Goal: Find specific page/section: Find specific page/section

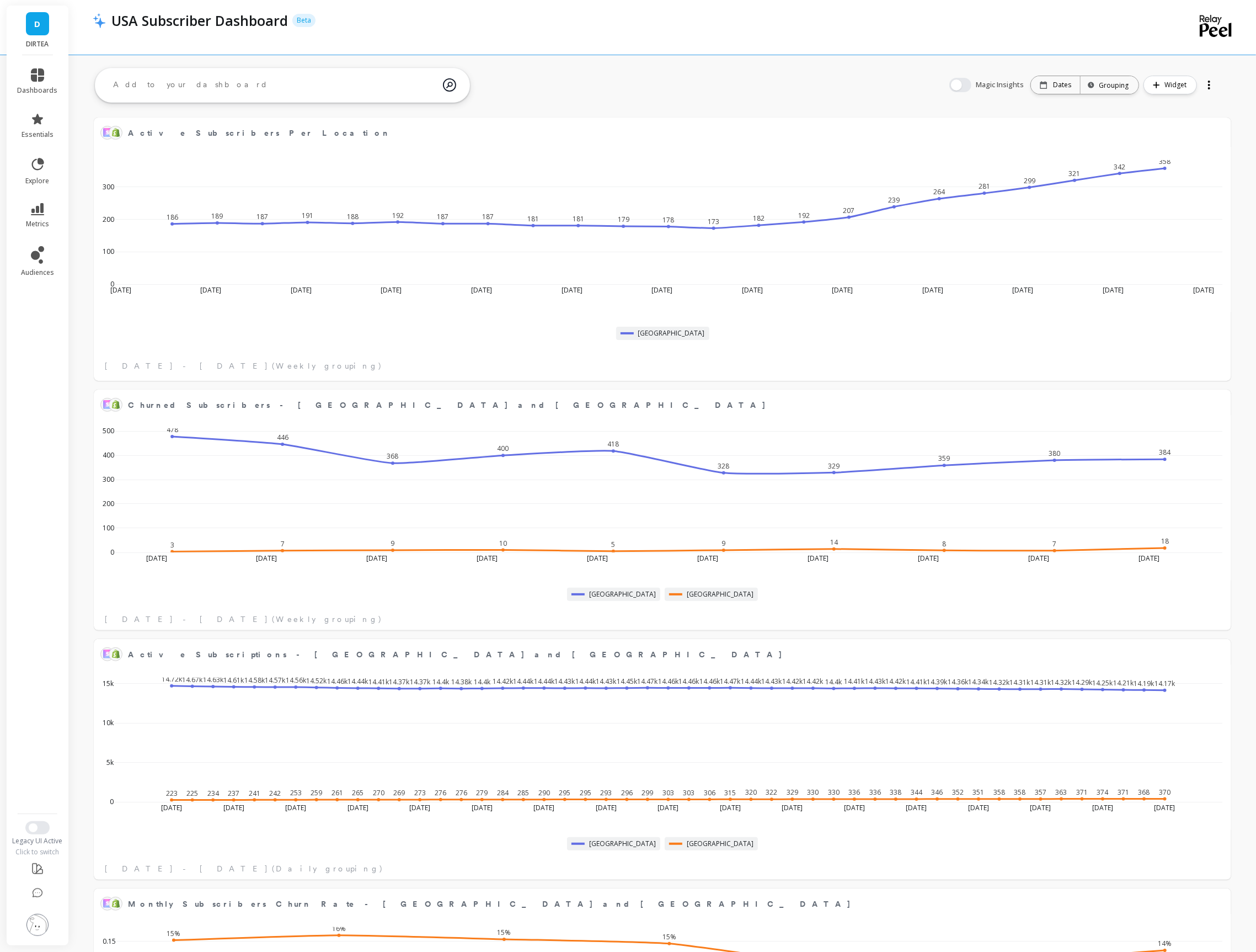
click at [33, 65] on li "dashboards" at bounding box center [38, 81] width 54 height 40
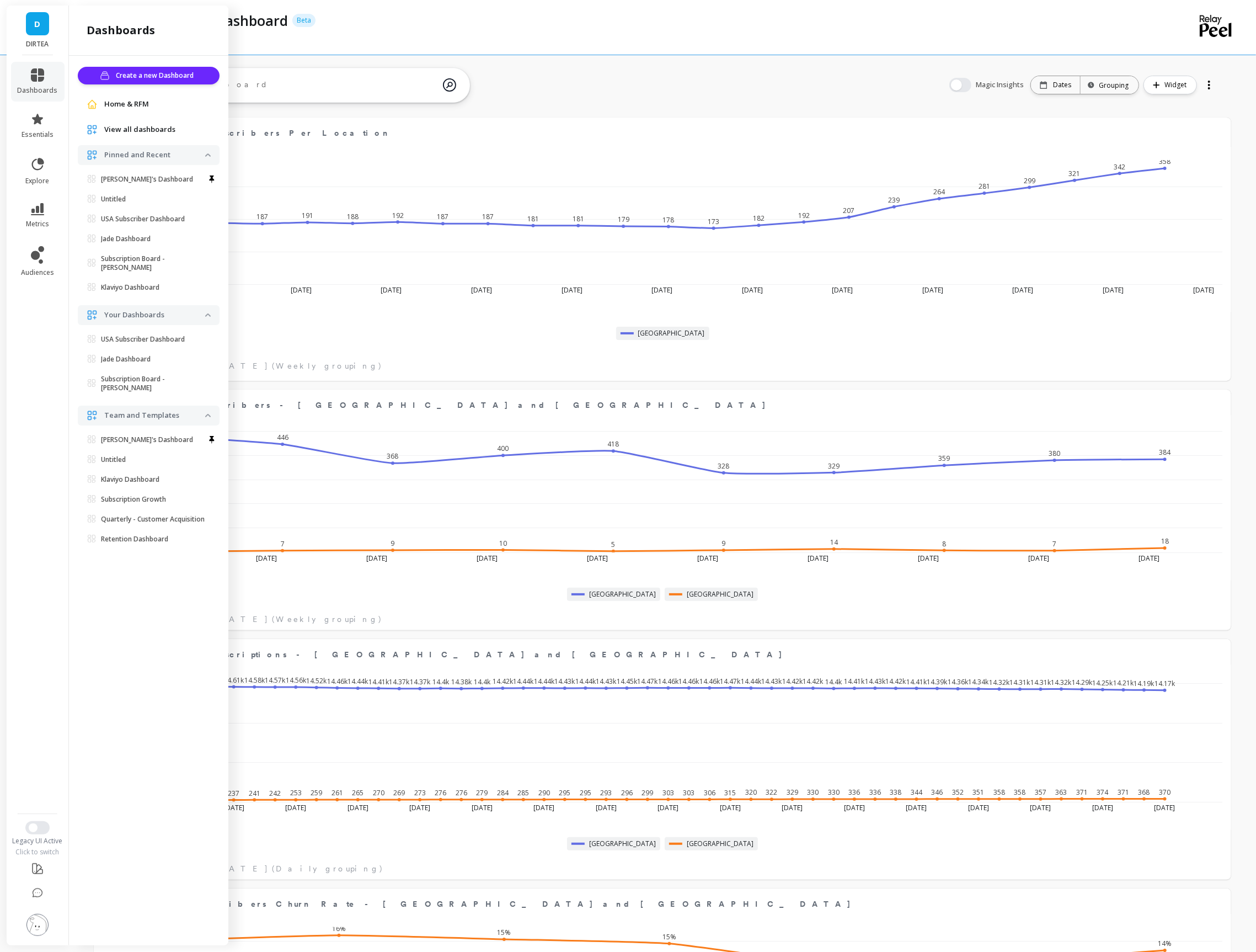
click at [127, 125] on span "View all dashboards" at bounding box center [140, 129] width 71 height 11
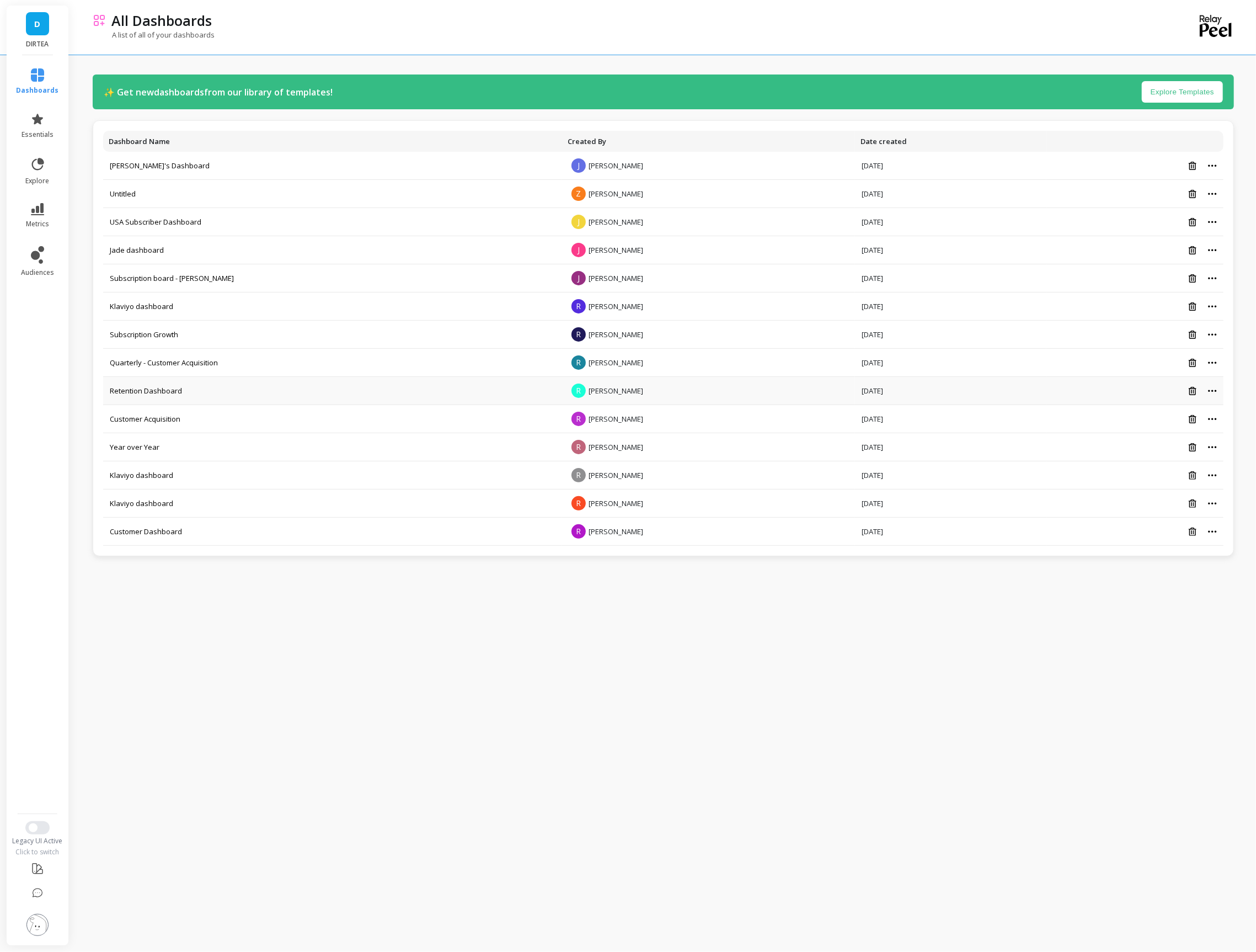
click at [1210, 389] on div at bounding box center [1135, 390] width 164 height 9
click at [1211, 390] on icon at bounding box center [1212, 391] width 9 height 3
click at [1103, 411] on icon at bounding box center [1104, 405] width 11 height 11
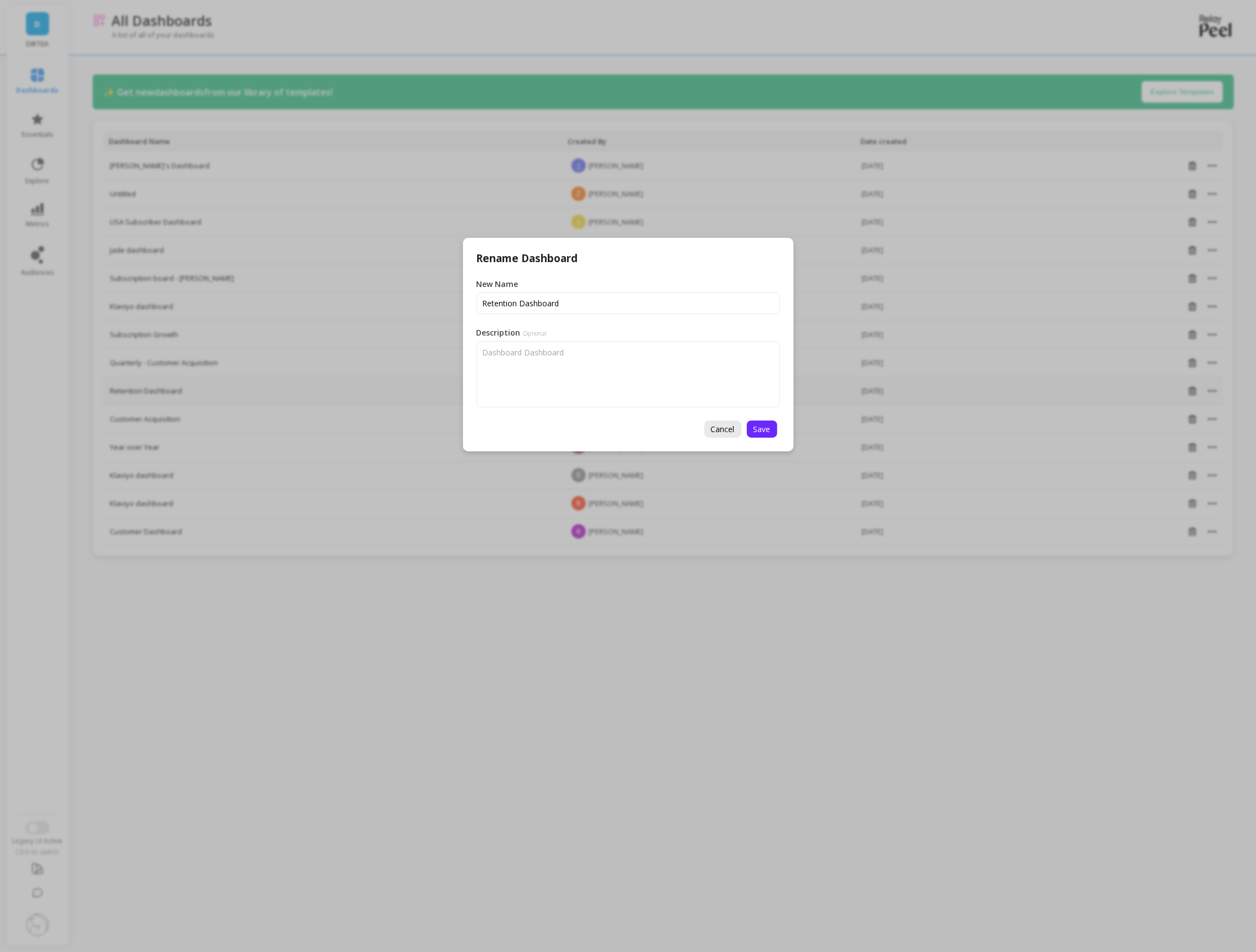
click at [726, 431] on span "Cancel" at bounding box center [723, 429] width 24 height 10
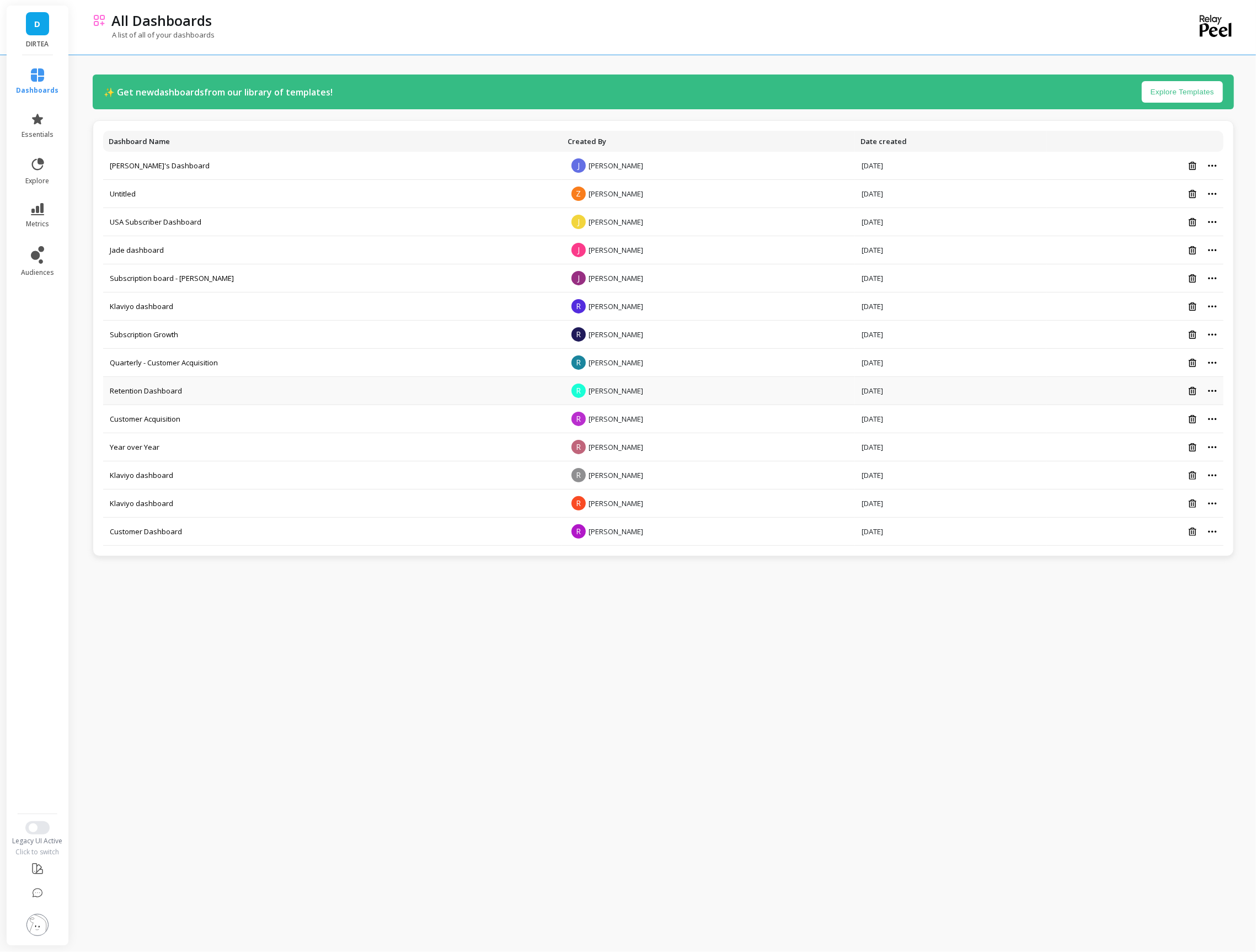
click at [1214, 392] on icon at bounding box center [1212, 391] width 9 height 3
click at [129, 390] on link "Retention Dashboard" at bounding box center [145, 390] width 72 height 10
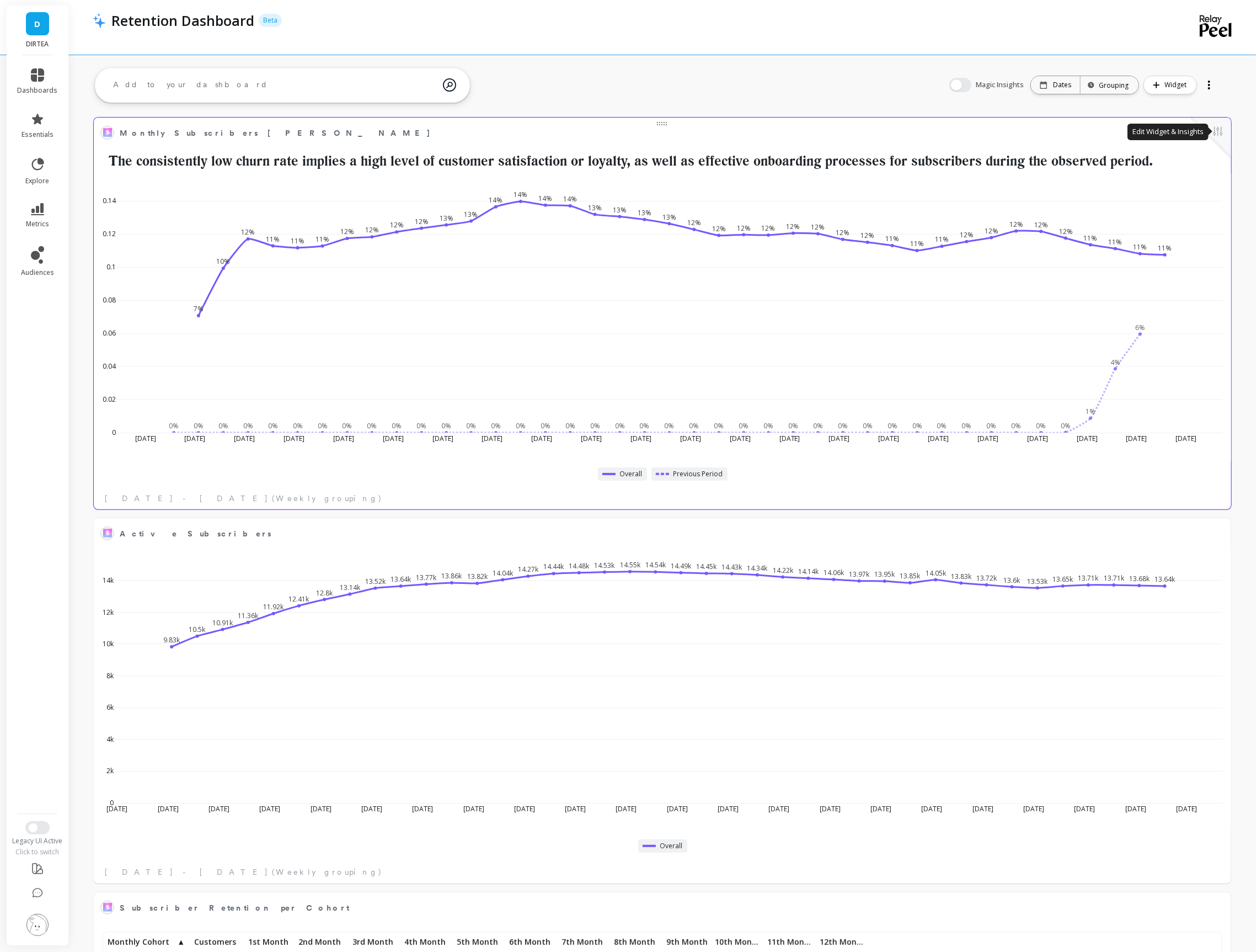
click at [1211, 127] on button at bounding box center [1218, 132] width 13 height 15
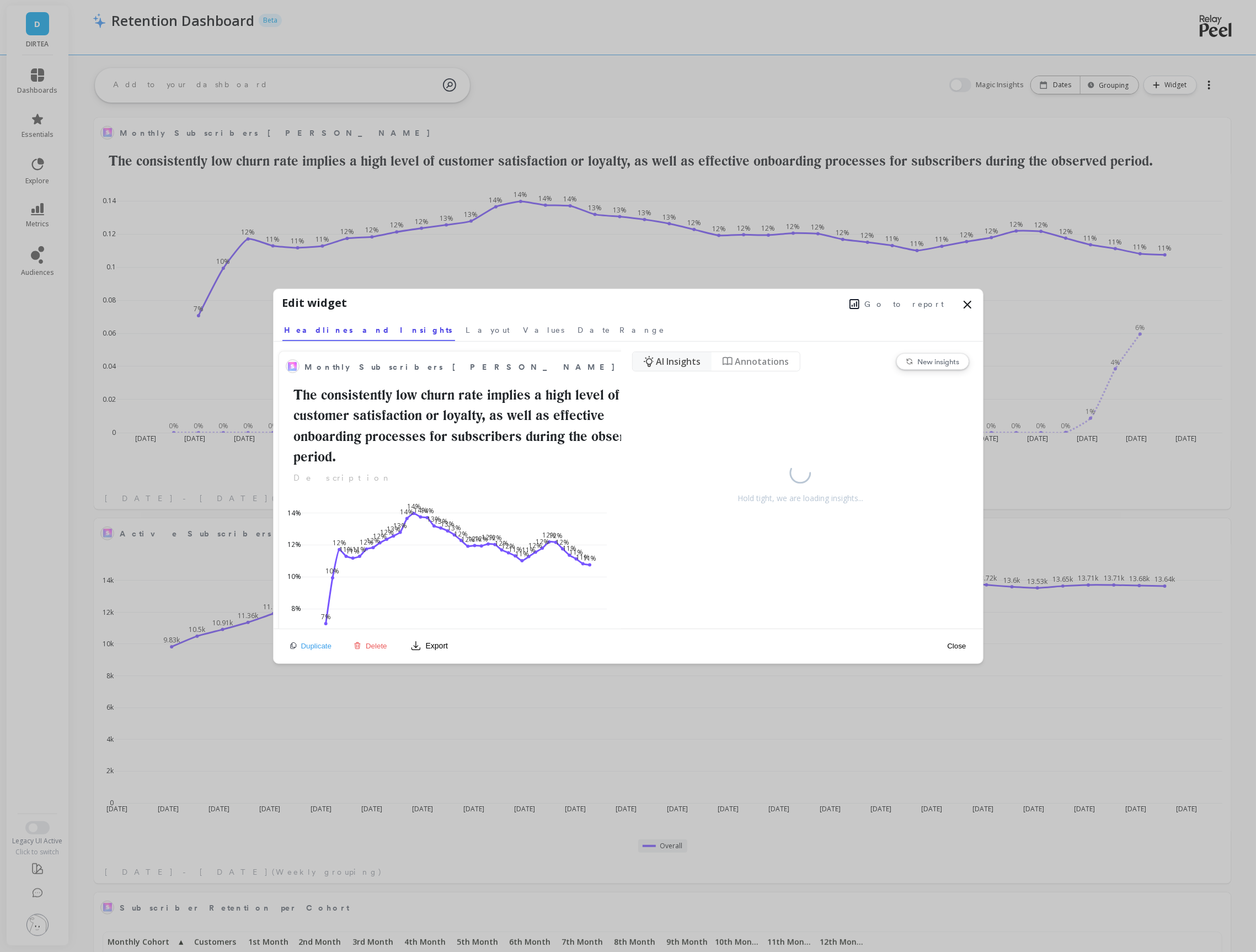
click at [904, 312] on div "Edit widget Go to report" at bounding box center [628, 305] width 692 height 21
click at [904, 307] on span "Go to report" at bounding box center [905, 304] width 80 height 11
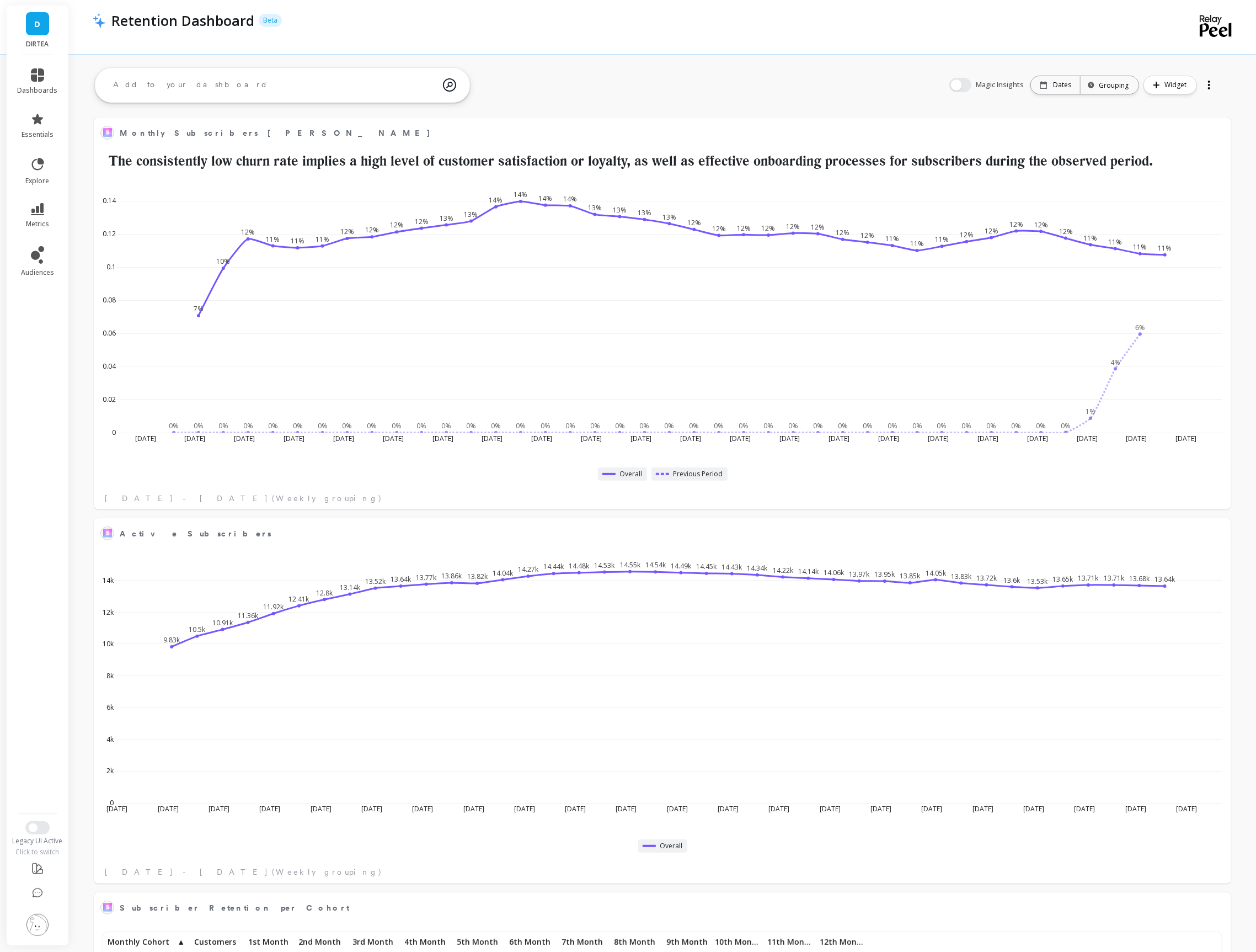
scroll to position [303, 1113]
click at [1167, 488] on div "0% 0% 0% 0% 0% 0% 0% 0% 0% 0% 0% 0% 0% 0% 0% 0% 0% 0% 0% 0% 0% 0% 0% 0% 0% 0% 0…" at bounding box center [662, 341] width 1137 height 336
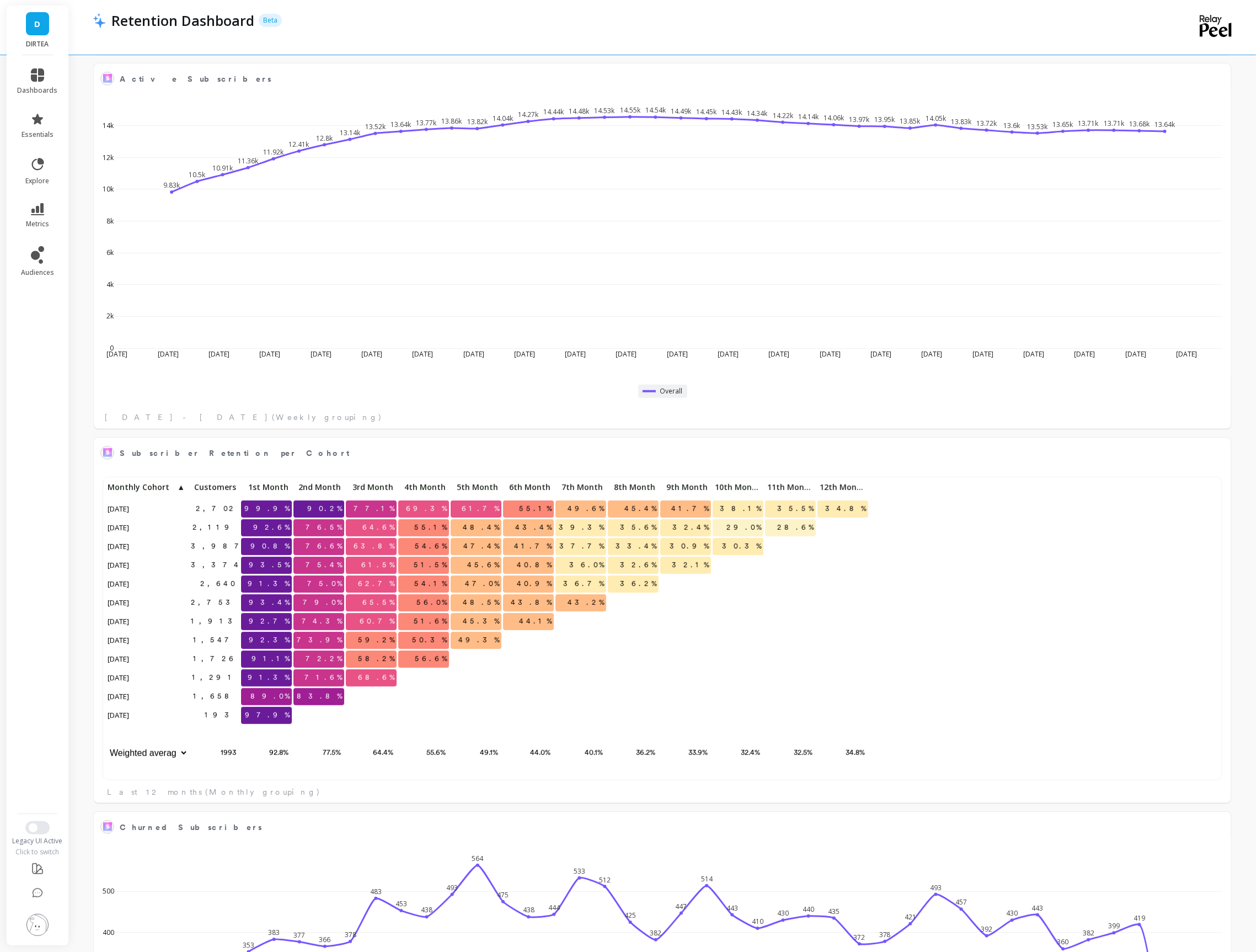
scroll to position [866, 0]
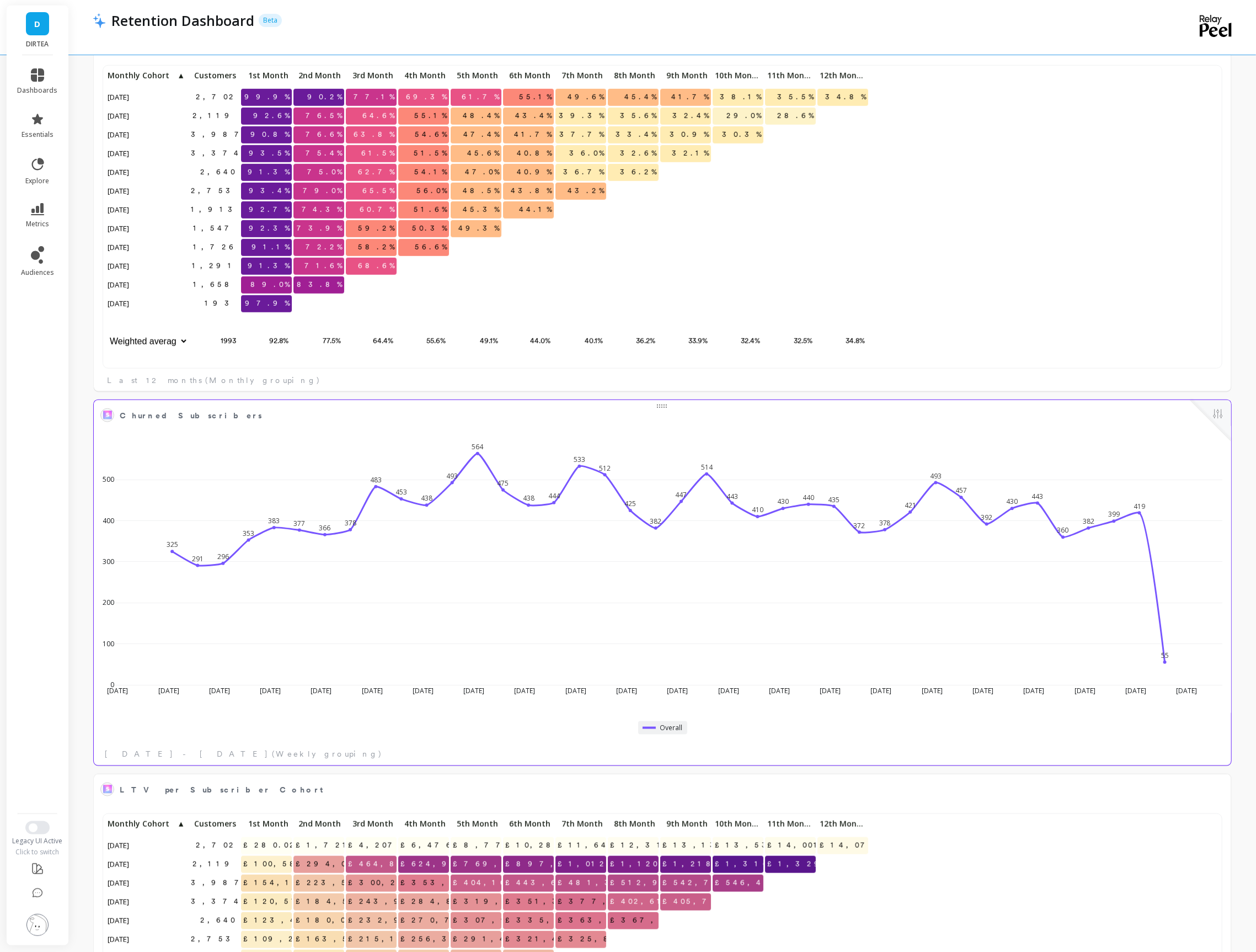
click at [1220, 433] on div at bounding box center [1211, 420] width 41 height 41
click at [1218, 415] on button at bounding box center [1218, 415] width 13 height 15
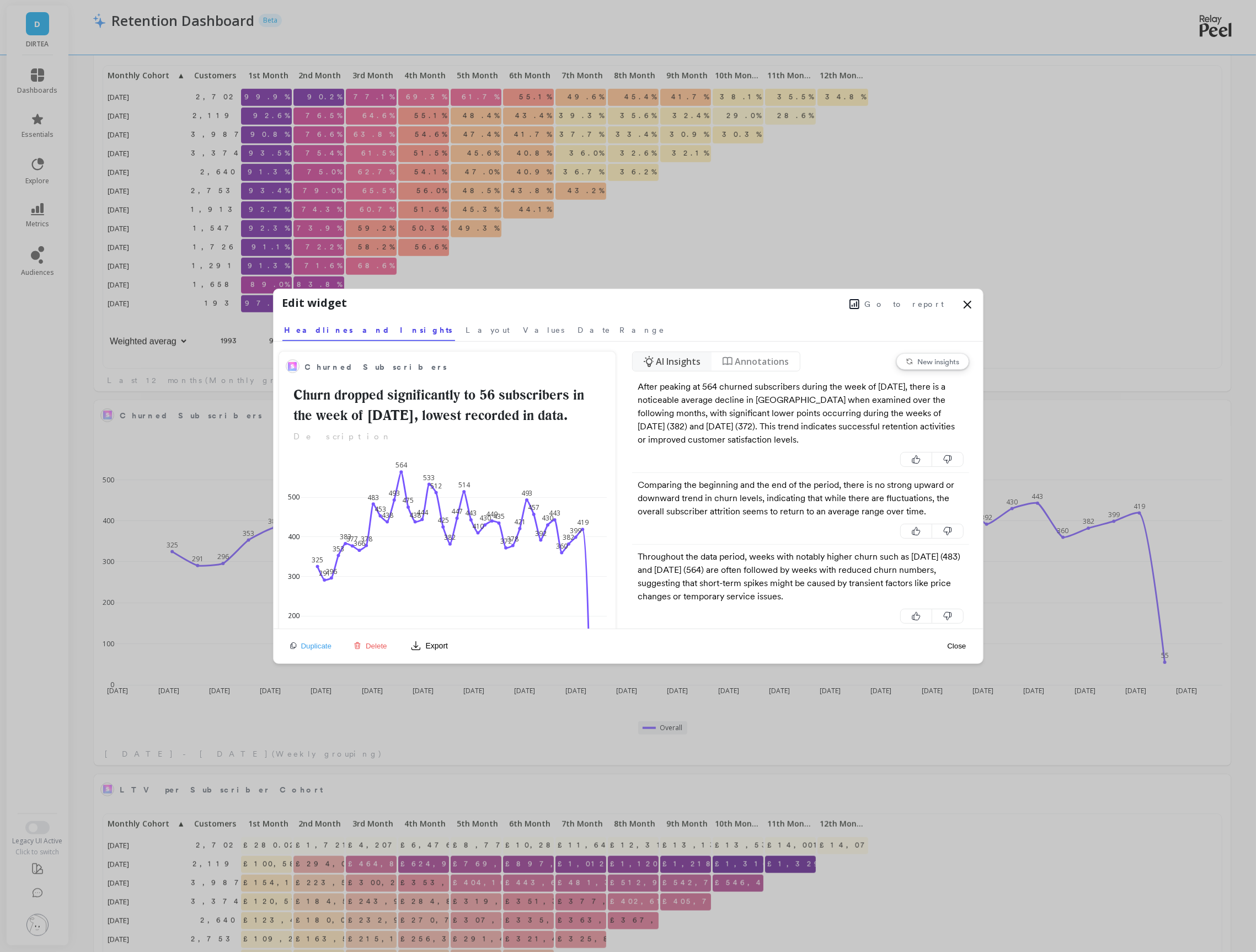
click at [908, 297] on button "Go to report" at bounding box center [897, 304] width 101 height 15
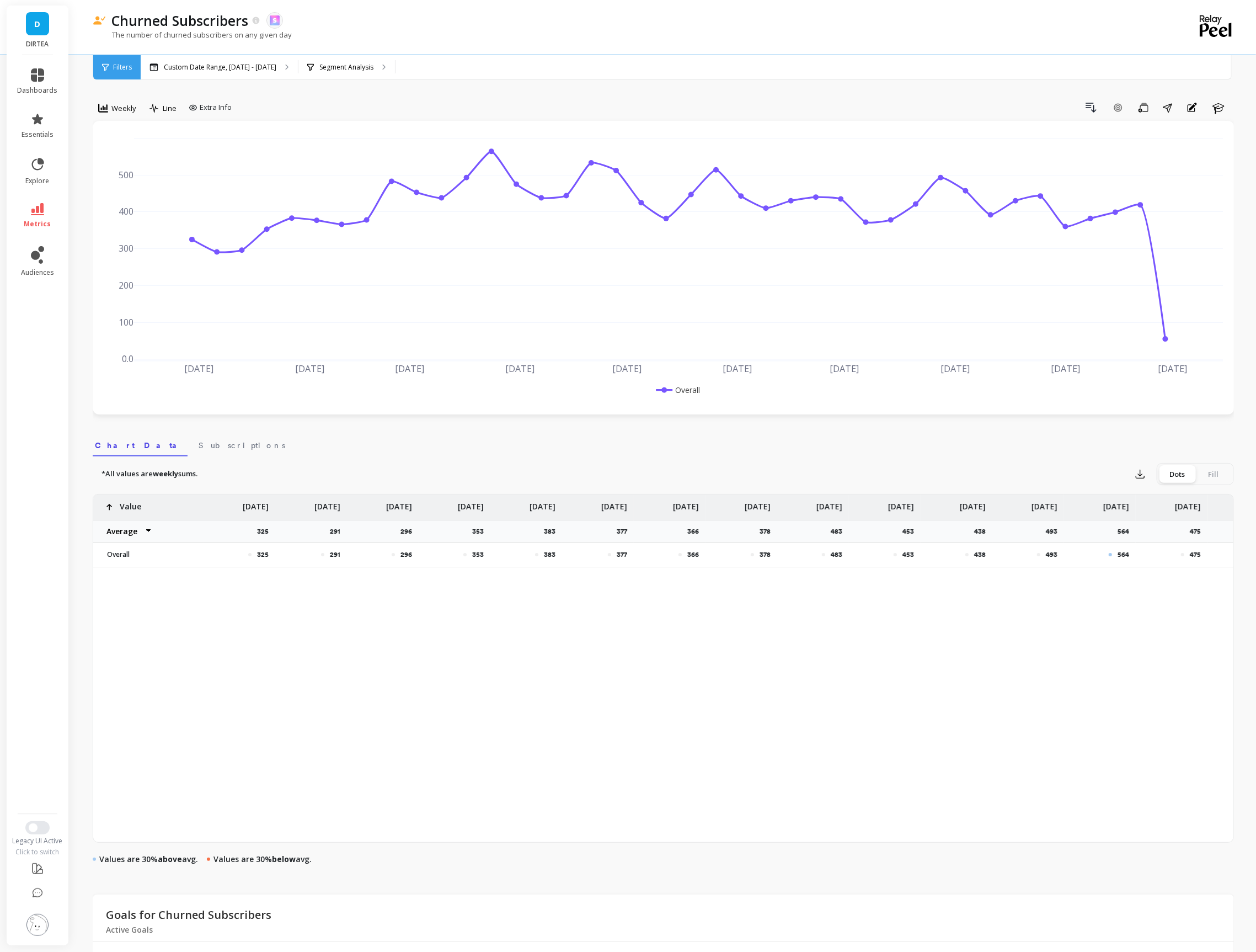
click at [1192, 387] on div "Jan 2025 Feb 2025 Mar 2025 Apr 2025 May 2025 Jun 2025 Jul 2025 Aug 2025 Sep 202…" at bounding box center [663, 268] width 1120 height 271
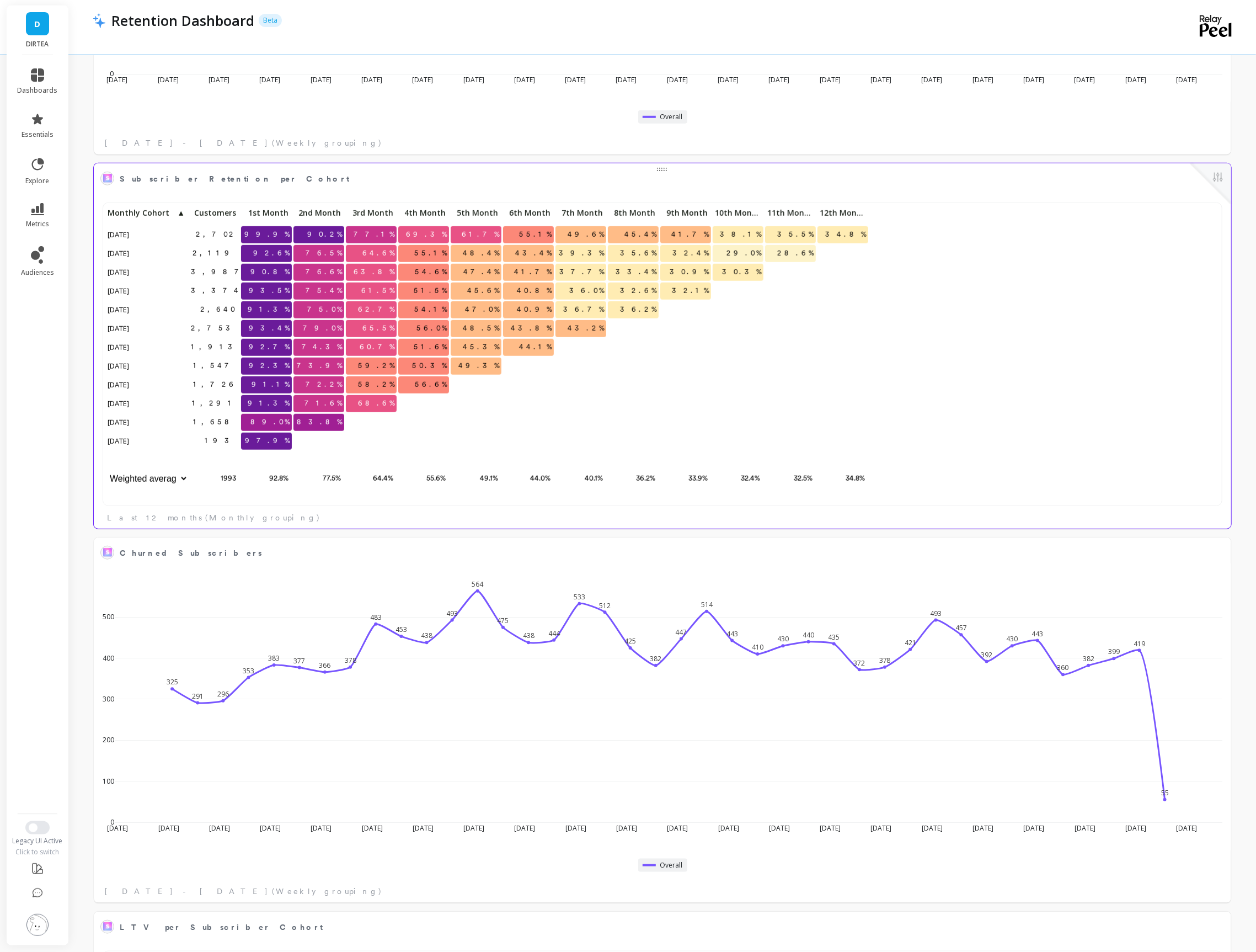
scroll to position [854, 0]
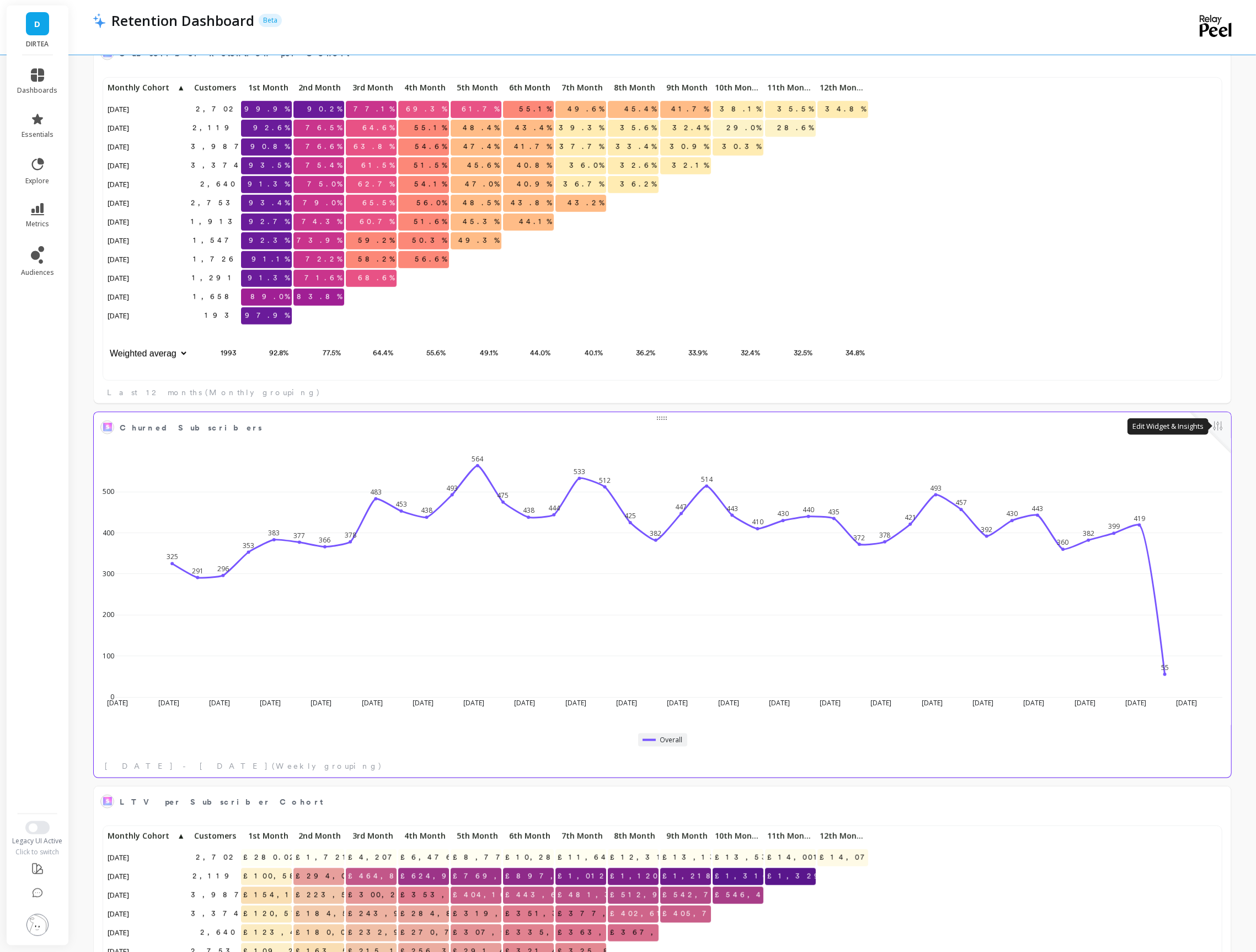
click at [1218, 427] on button at bounding box center [1218, 427] width 13 height 15
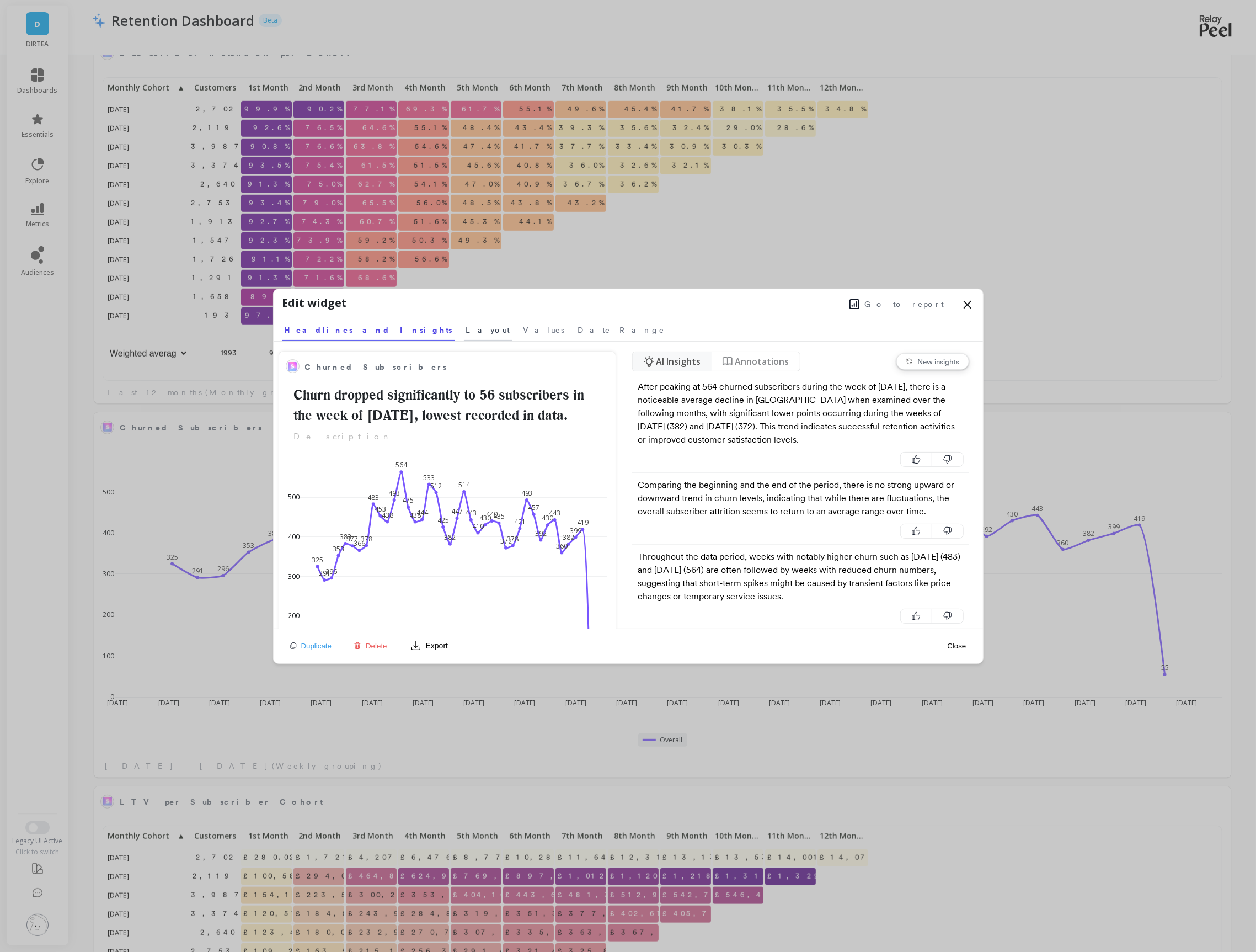
click at [464, 336] on link "Layout" at bounding box center [487, 328] width 48 height 25
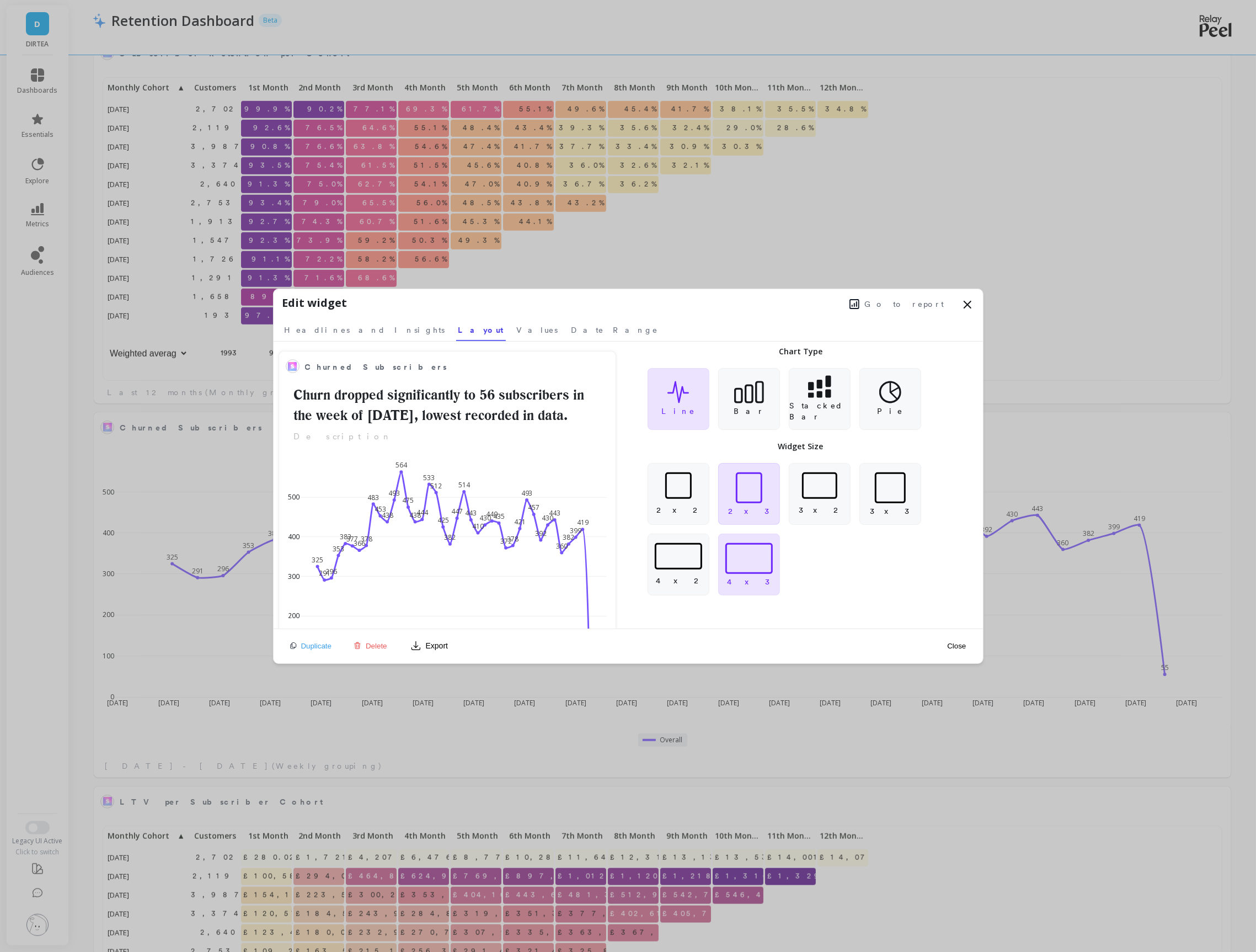
click at [733, 490] on div at bounding box center [749, 488] width 61 height 31
click at [694, 492] on div at bounding box center [678, 485] width 61 height 27
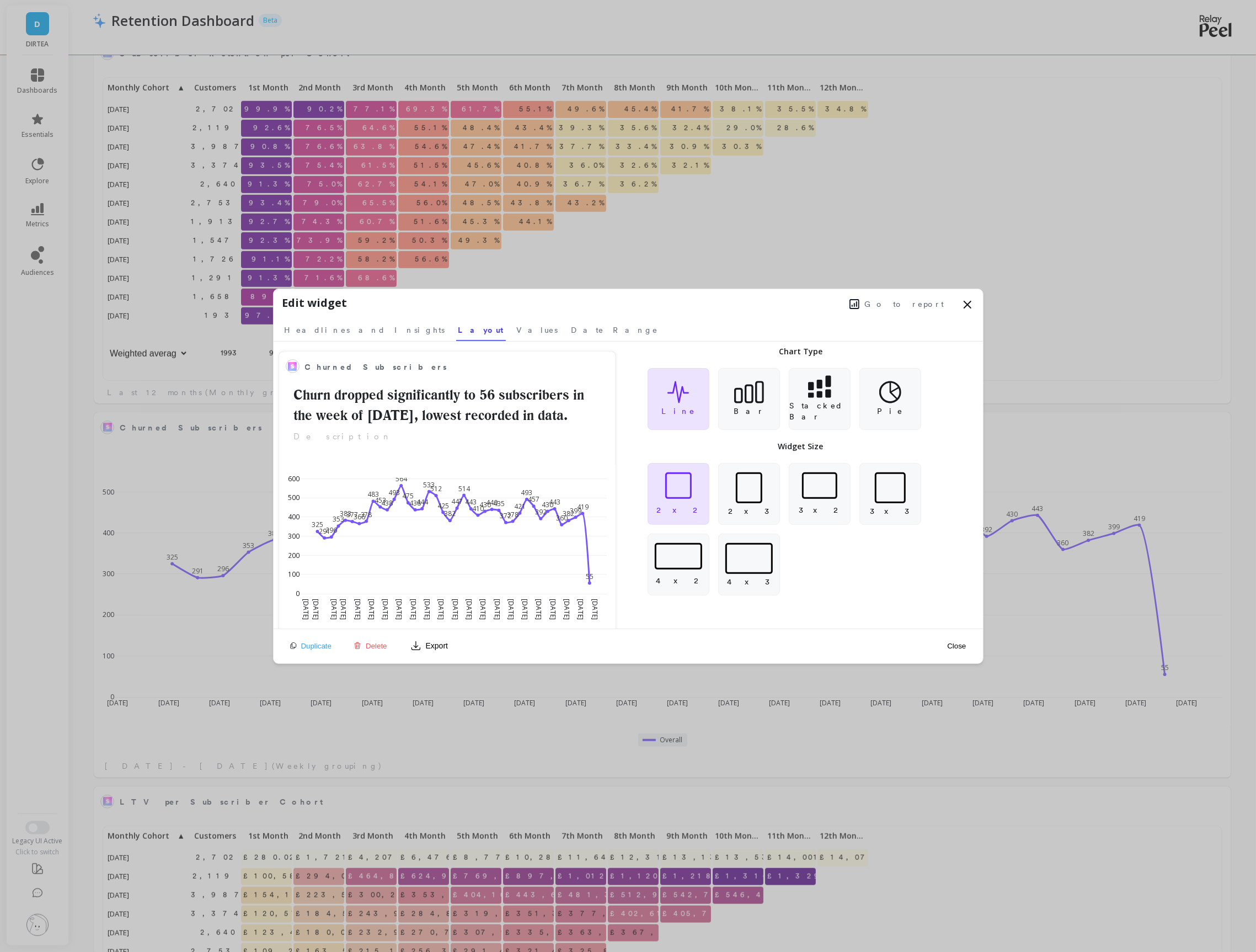
click at [955, 644] on button "Close" at bounding box center [957, 646] width 25 height 9
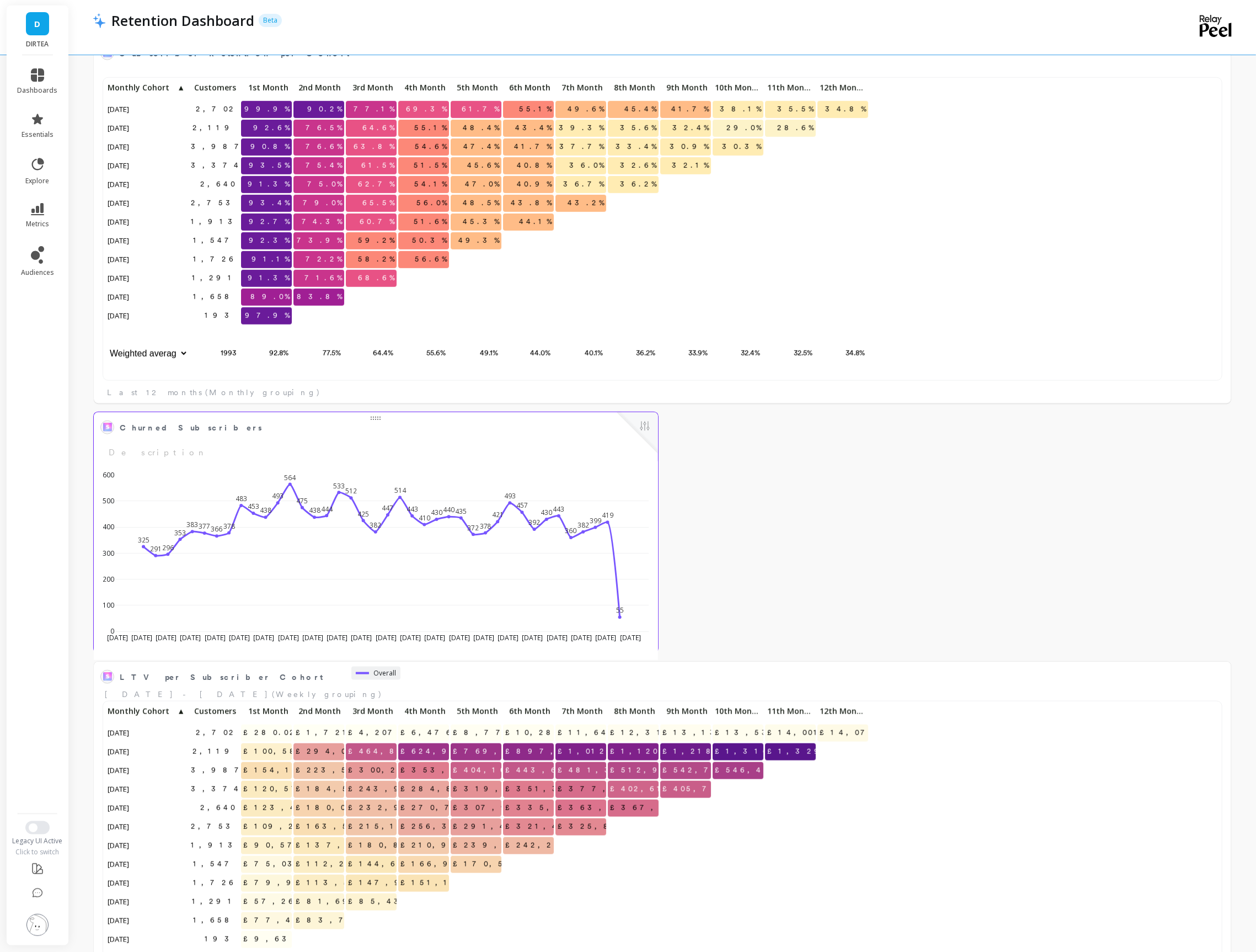
scroll to position [303, 1113]
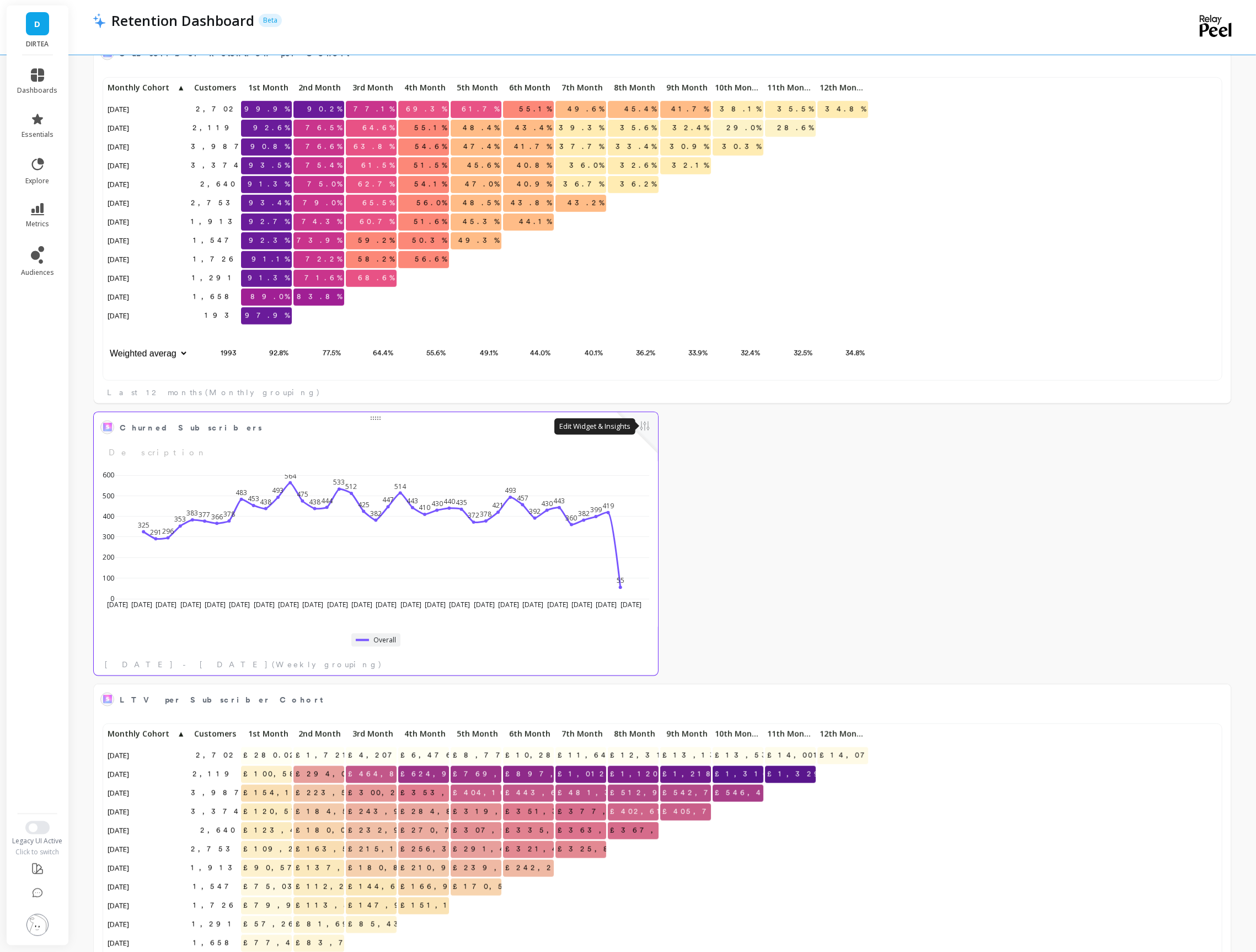
click at [639, 429] on button at bounding box center [645, 427] width 13 height 15
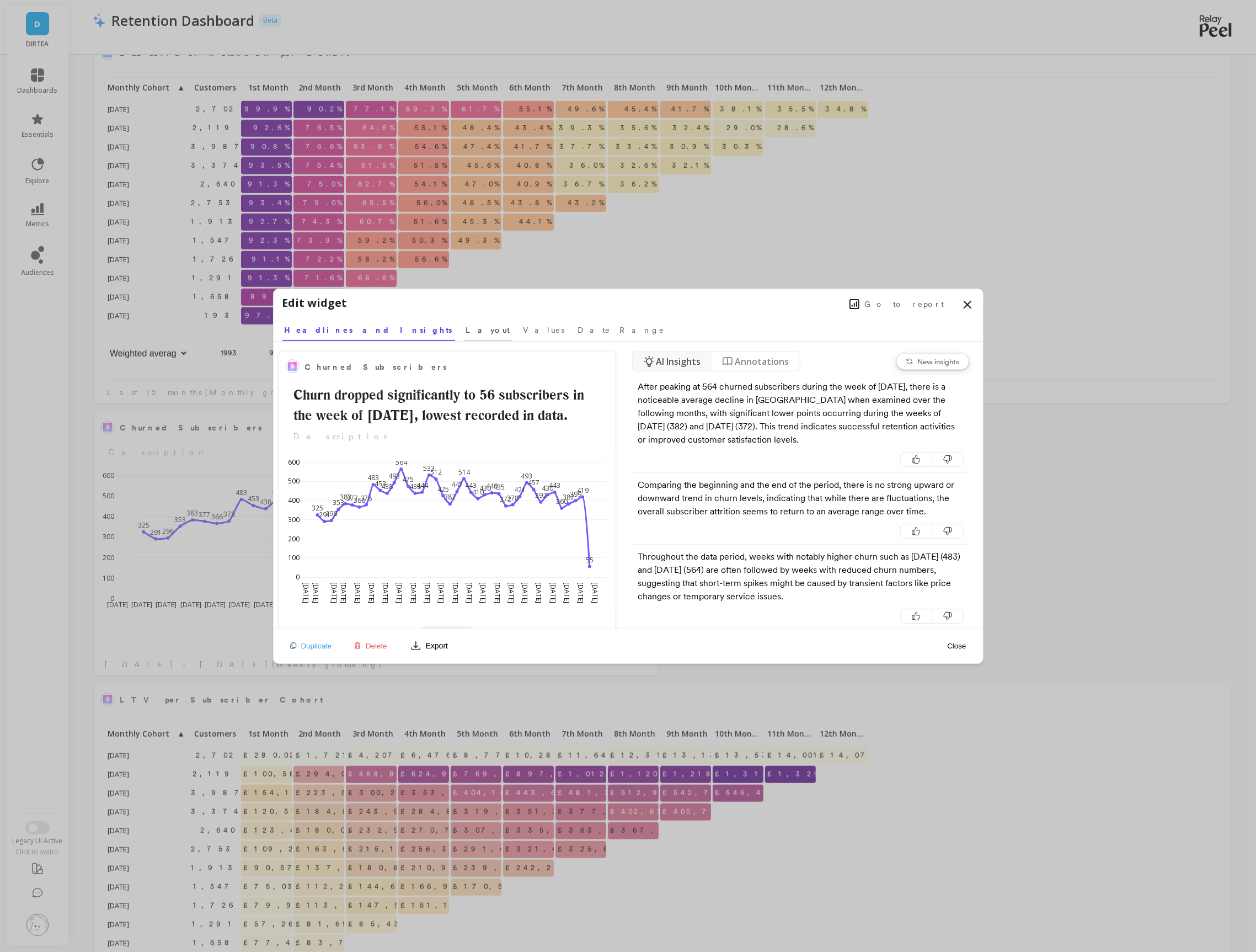
click at [466, 325] on span "Layout" at bounding box center [488, 330] width 44 height 11
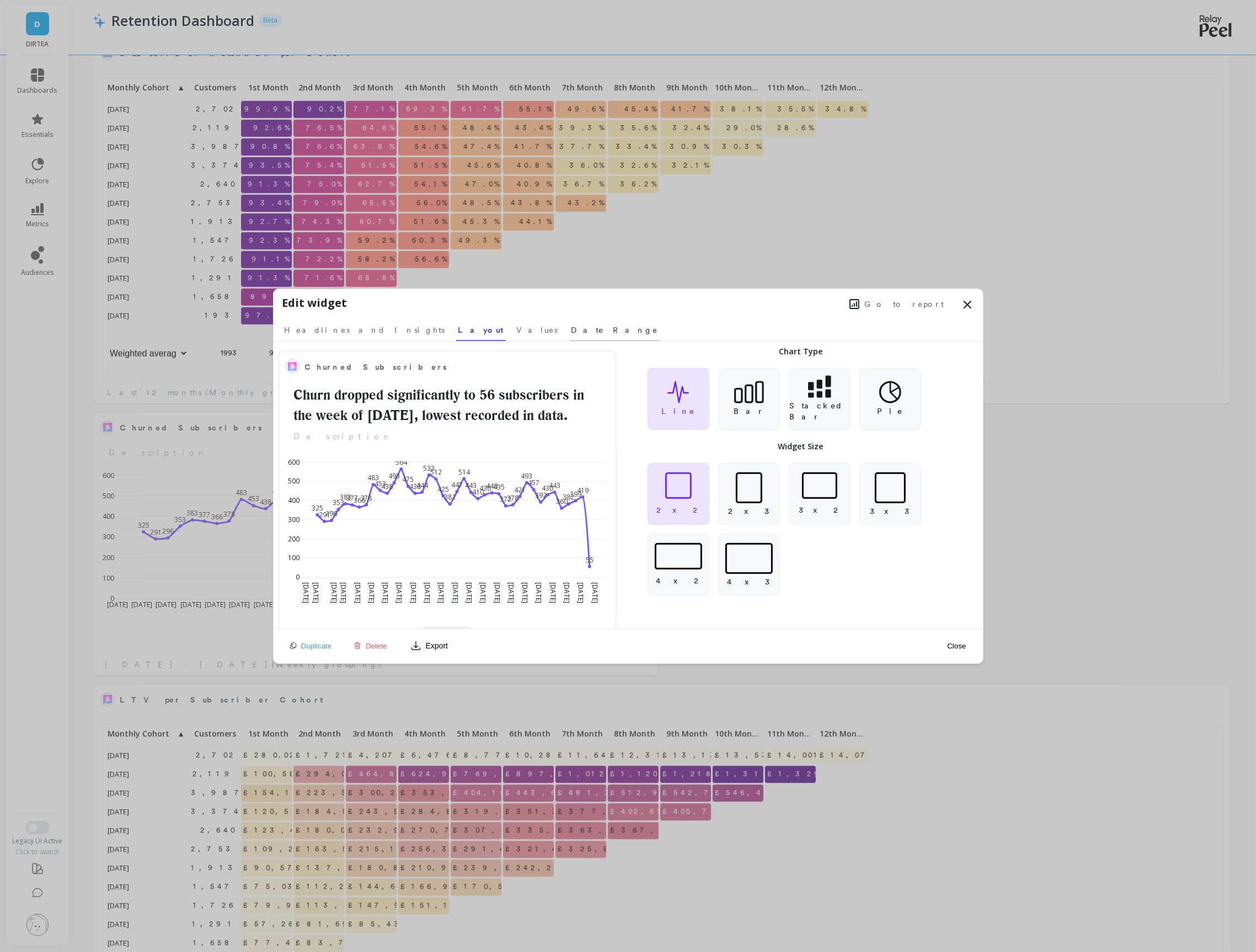
click at [569, 320] on link "Date Range" at bounding box center [615, 328] width 92 height 25
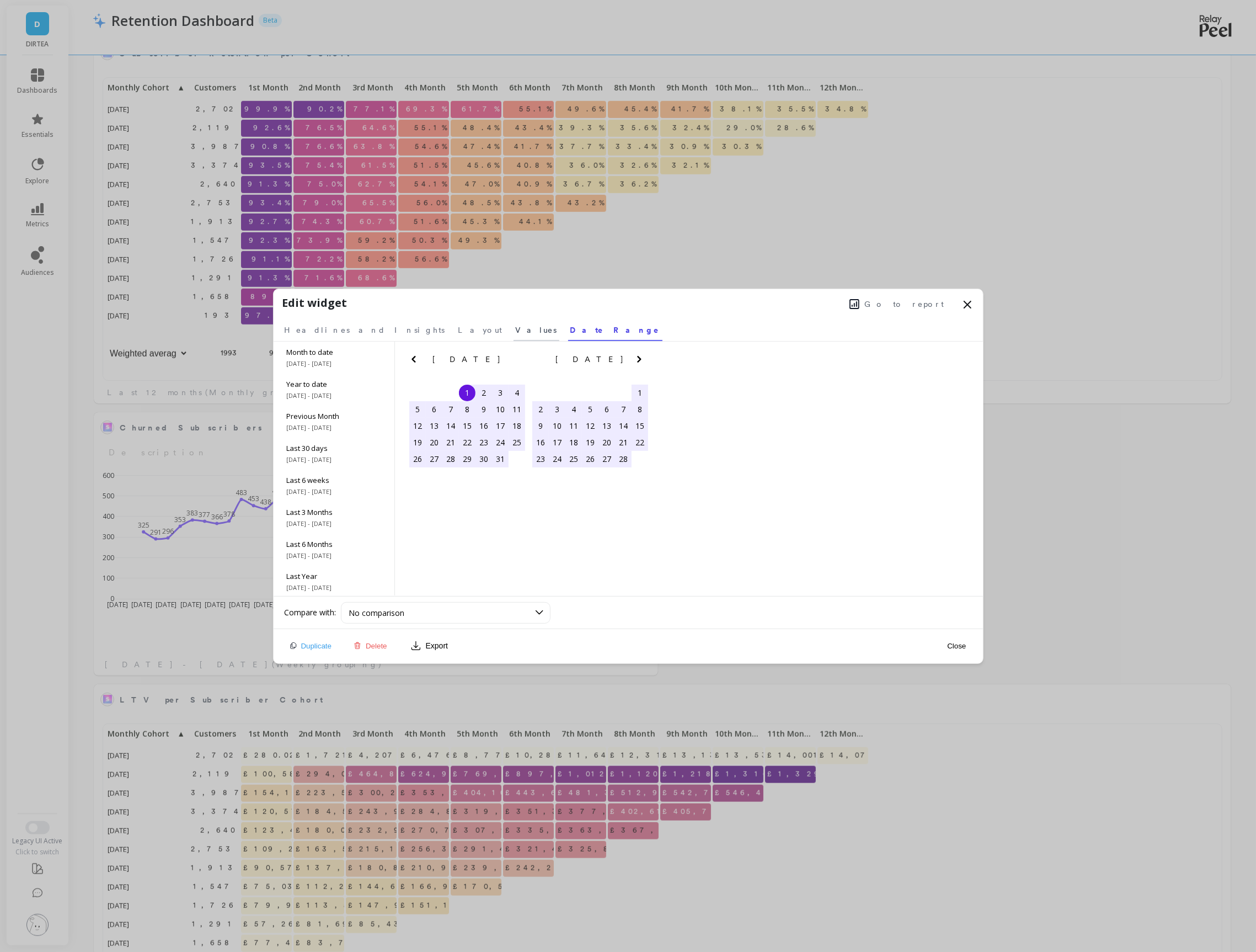
click at [516, 325] on span "Values" at bounding box center [536, 330] width 41 height 11
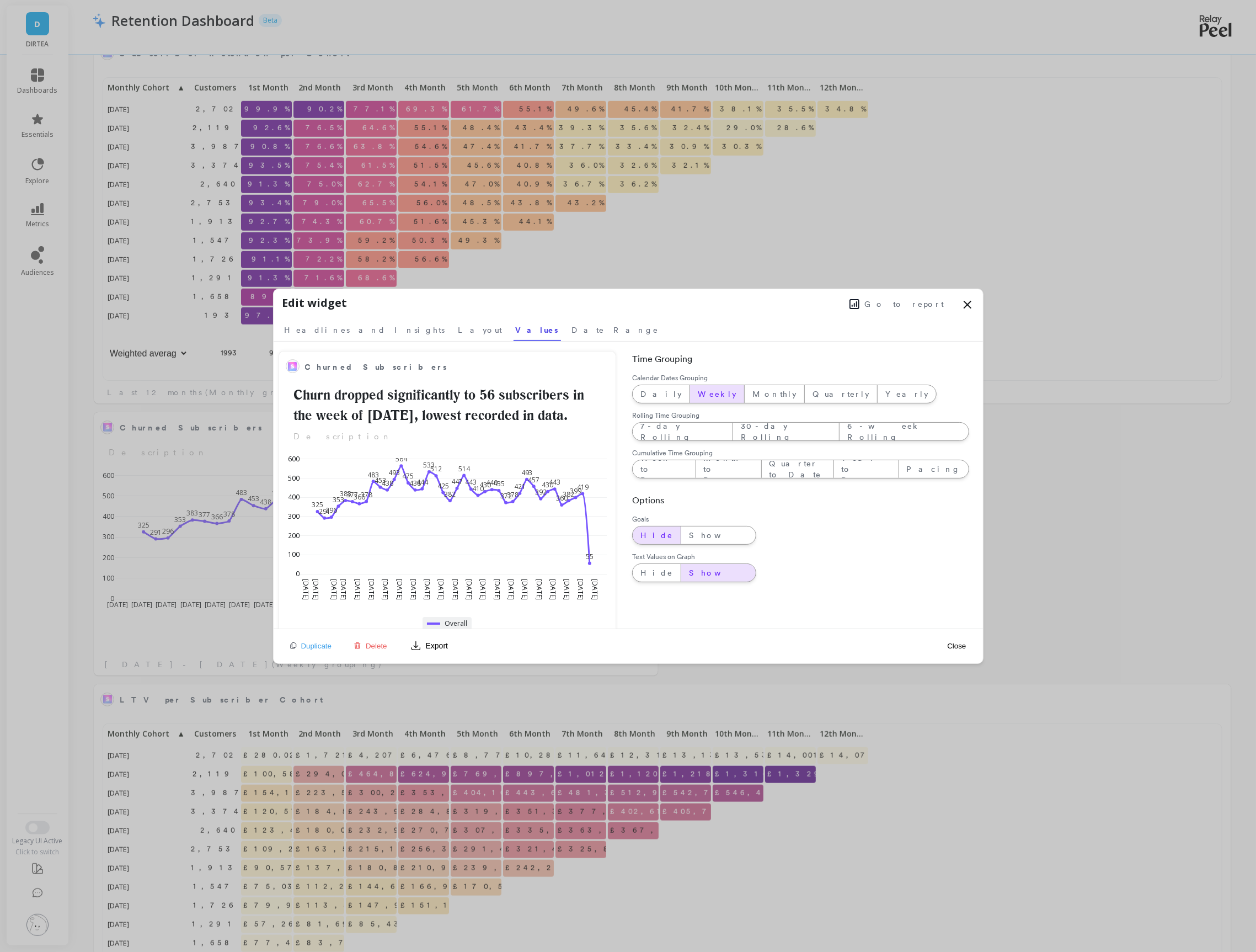
click at [966, 299] on icon at bounding box center [967, 304] width 13 height 13
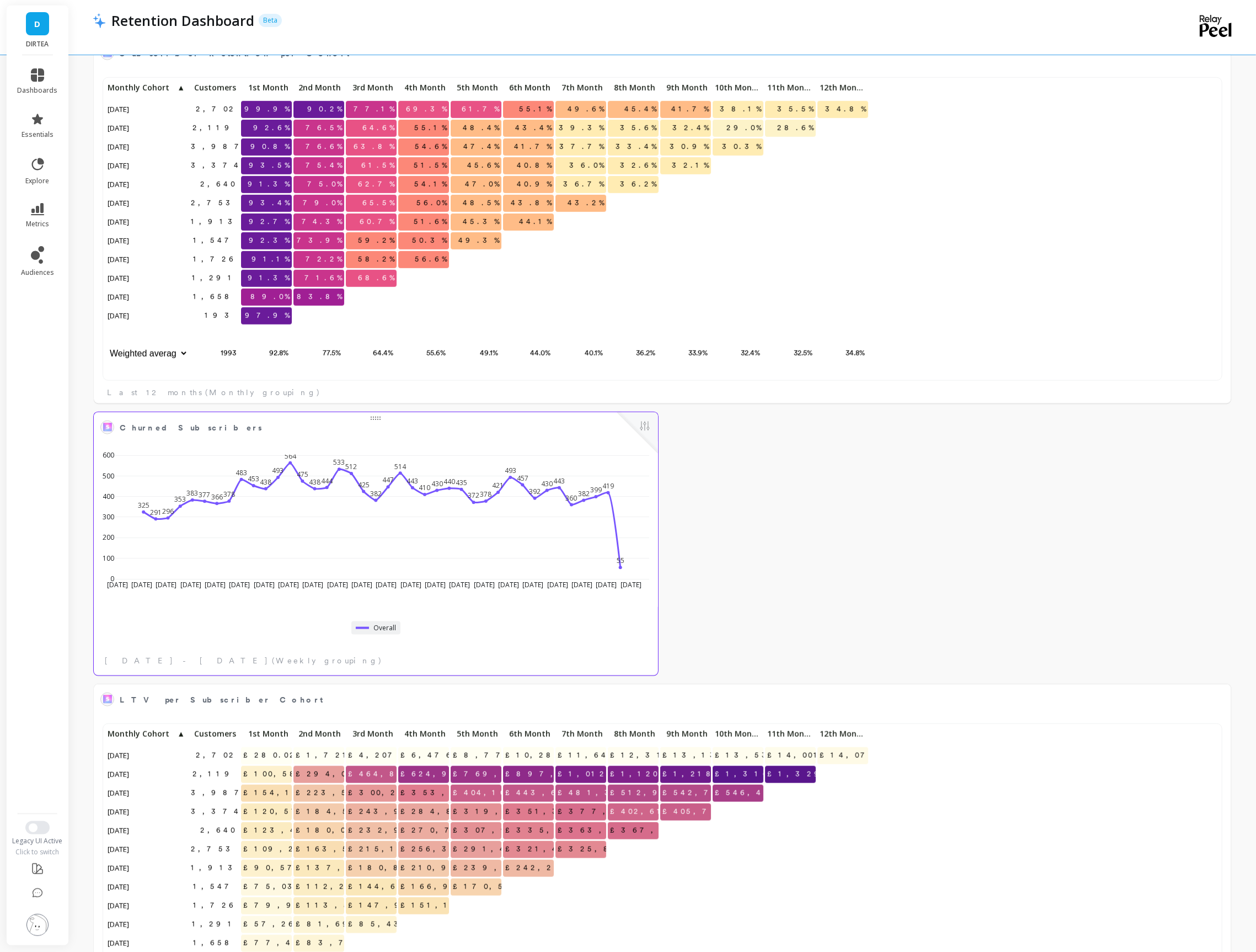
click at [637, 427] on div at bounding box center [638, 432] width 41 height 41
click at [648, 426] on button at bounding box center [645, 427] width 13 height 15
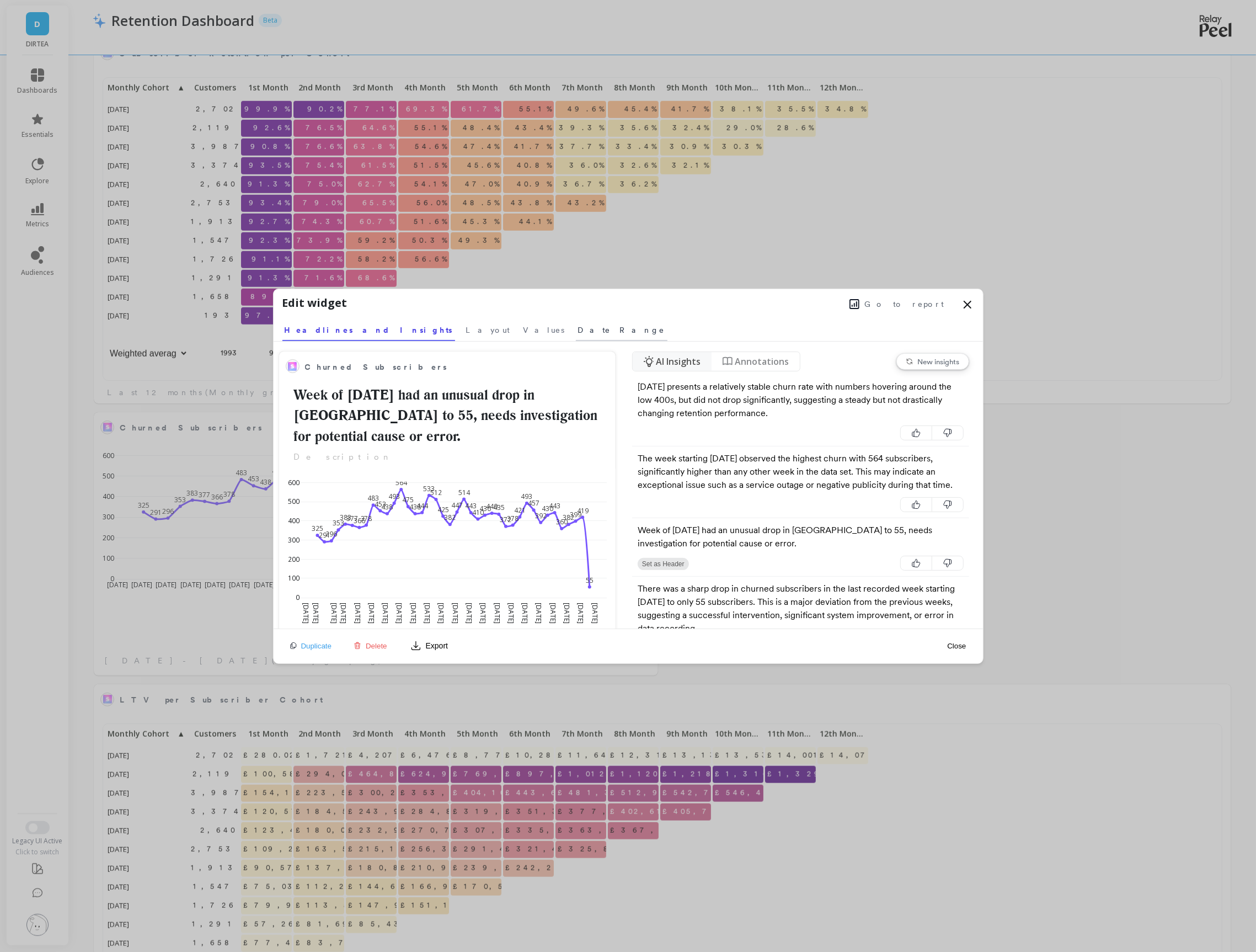
click at [576, 336] on link "Date Range" at bounding box center [622, 328] width 92 height 25
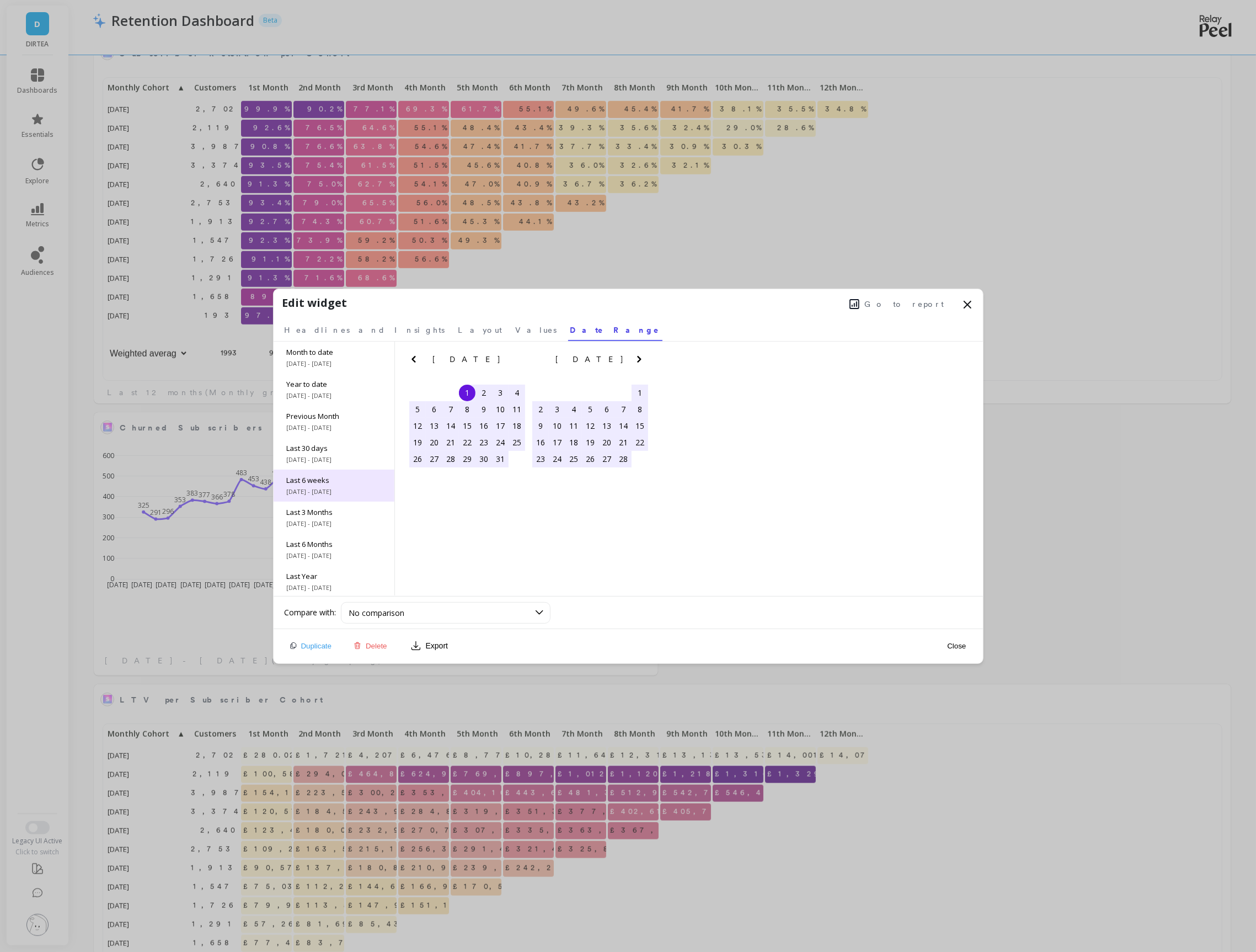
click at [338, 488] on span "8/18/2025 - 10/5/2025" at bounding box center [334, 492] width 94 height 9
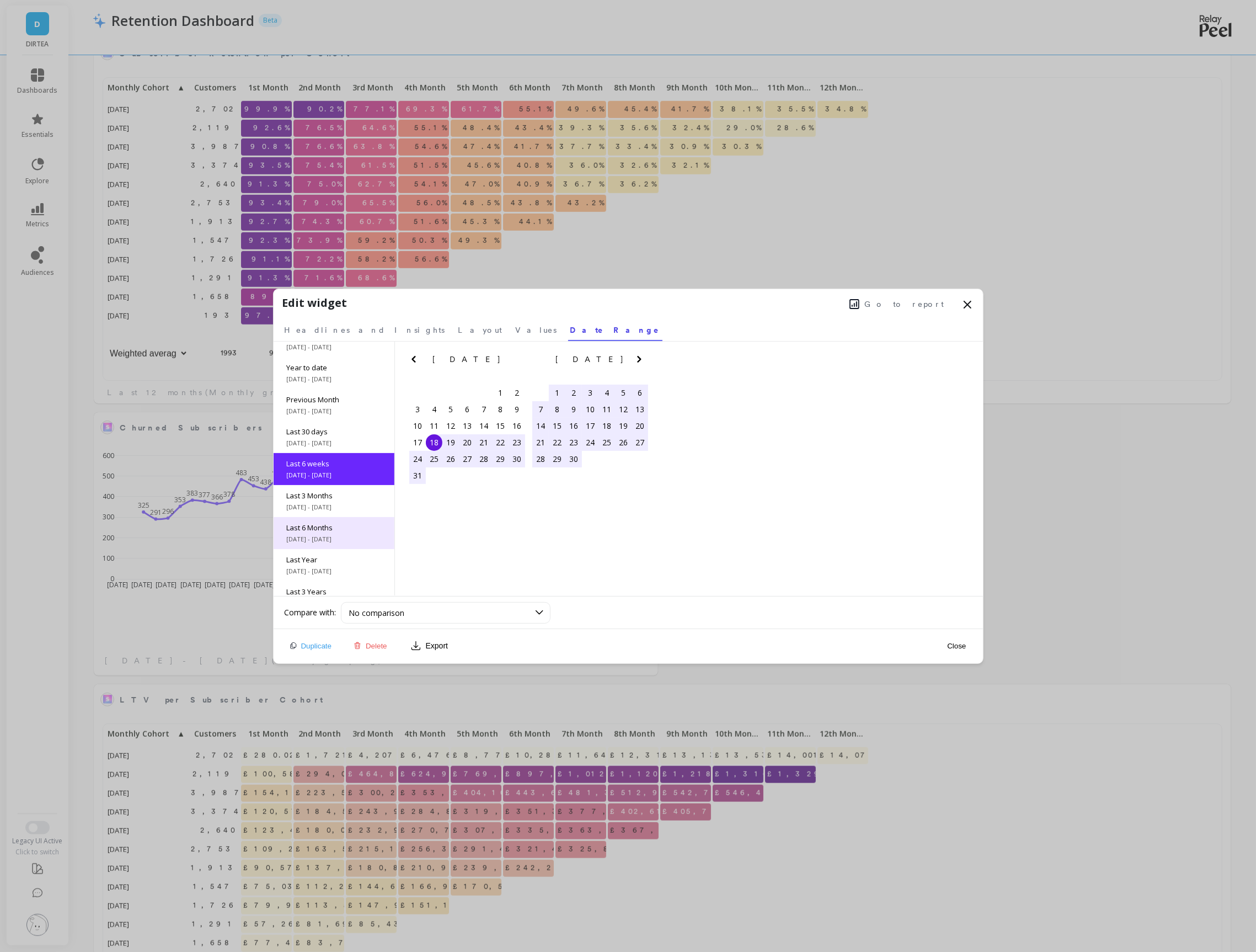
click at [332, 537] on span "5/1/2025 - 10/5/2025" at bounding box center [334, 539] width 94 height 9
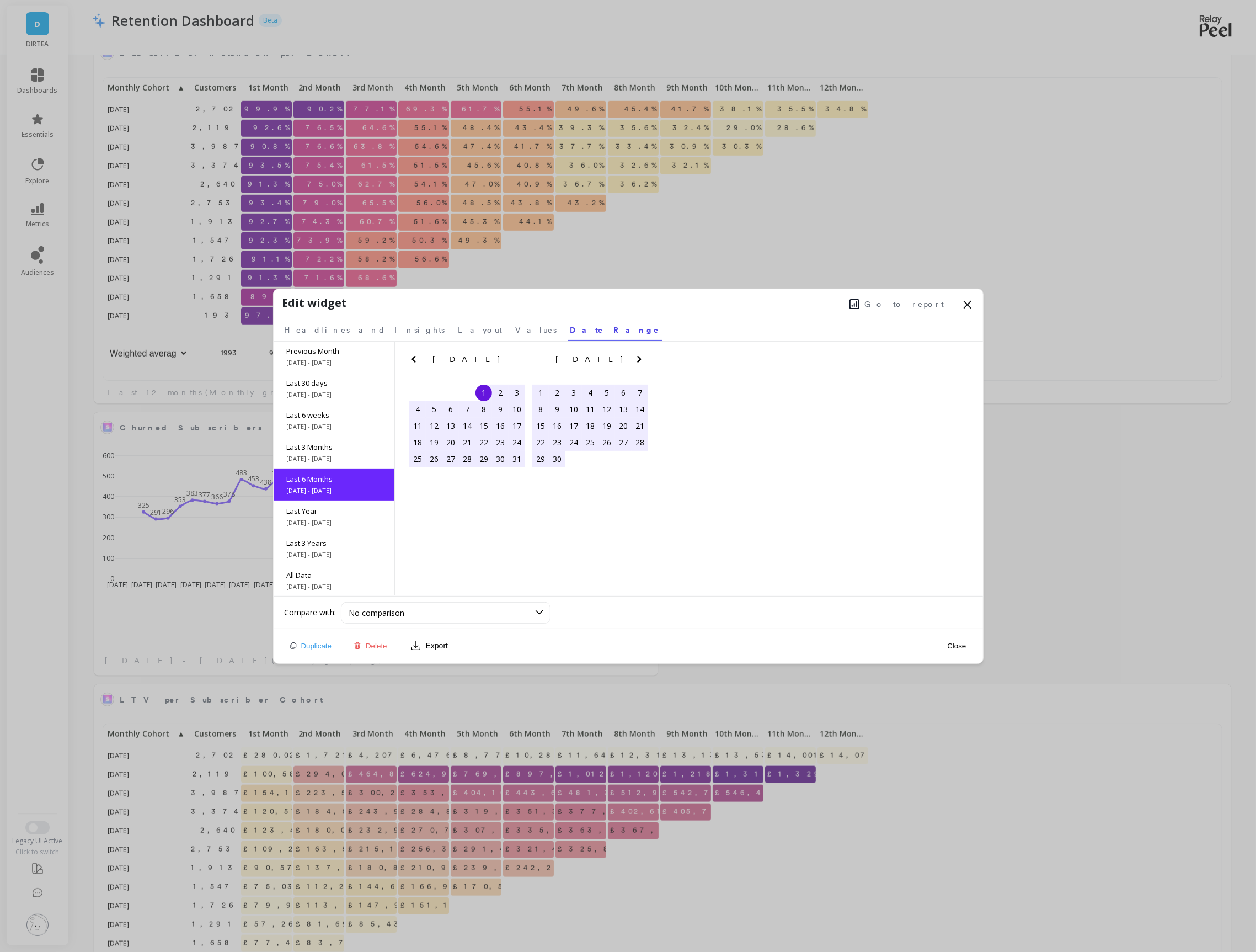
scroll to position [66, 0]
click at [953, 645] on button "Close" at bounding box center [957, 646] width 25 height 9
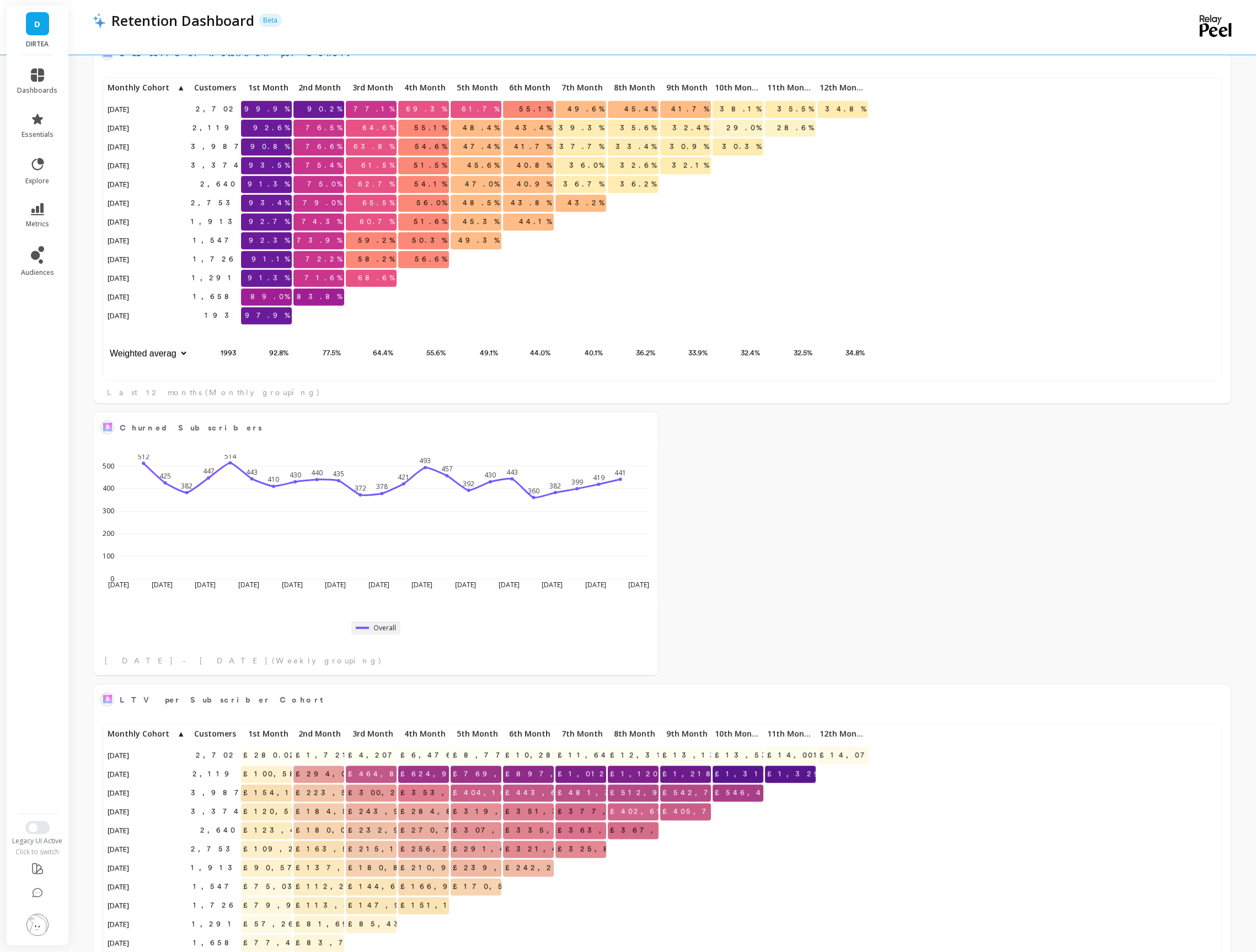
scroll to position [303, 1113]
click at [636, 422] on div at bounding box center [638, 432] width 41 height 41
click at [644, 427] on button at bounding box center [645, 427] width 13 height 15
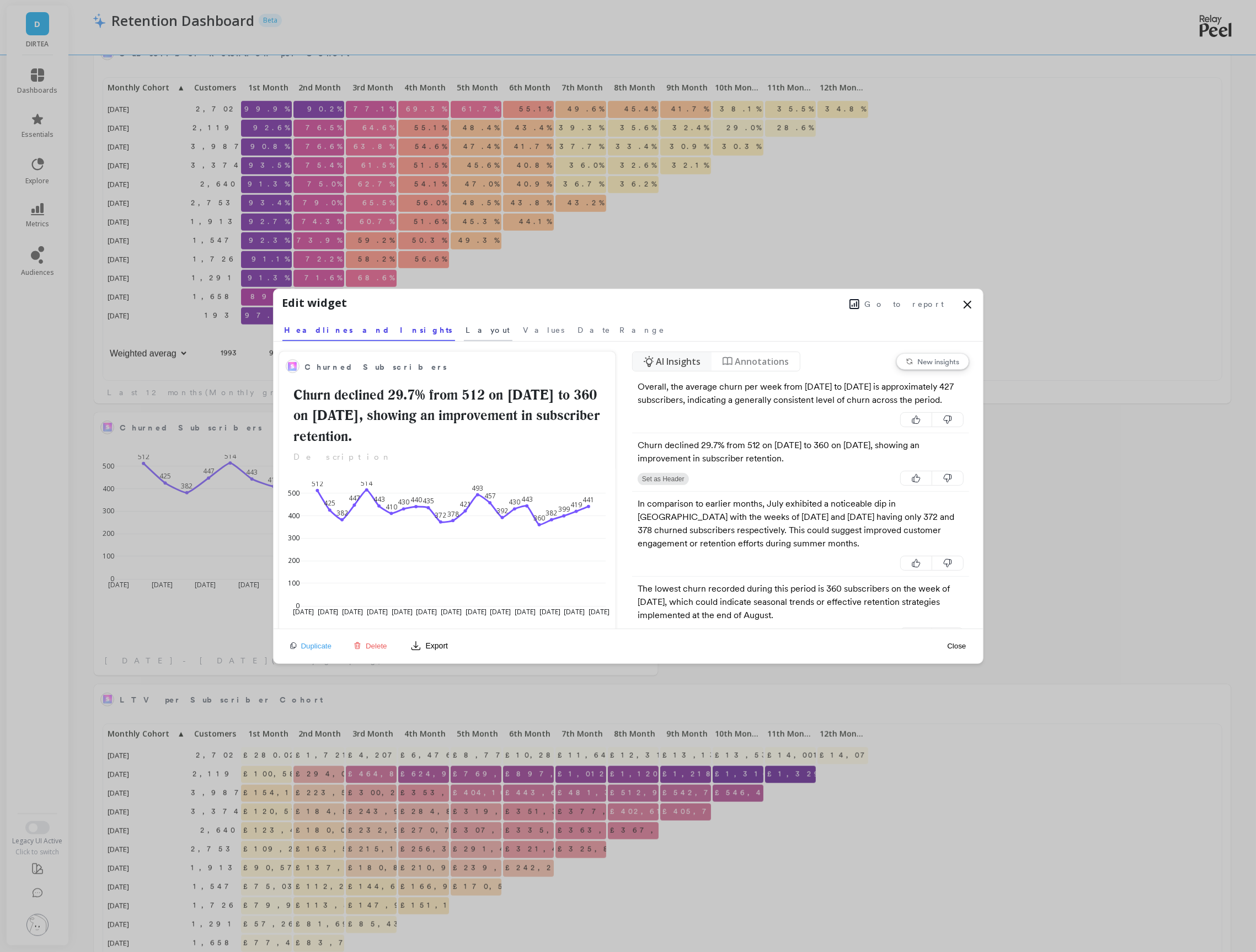
click at [466, 334] on span "Layout" at bounding box center [488, 330] width 44 height 11
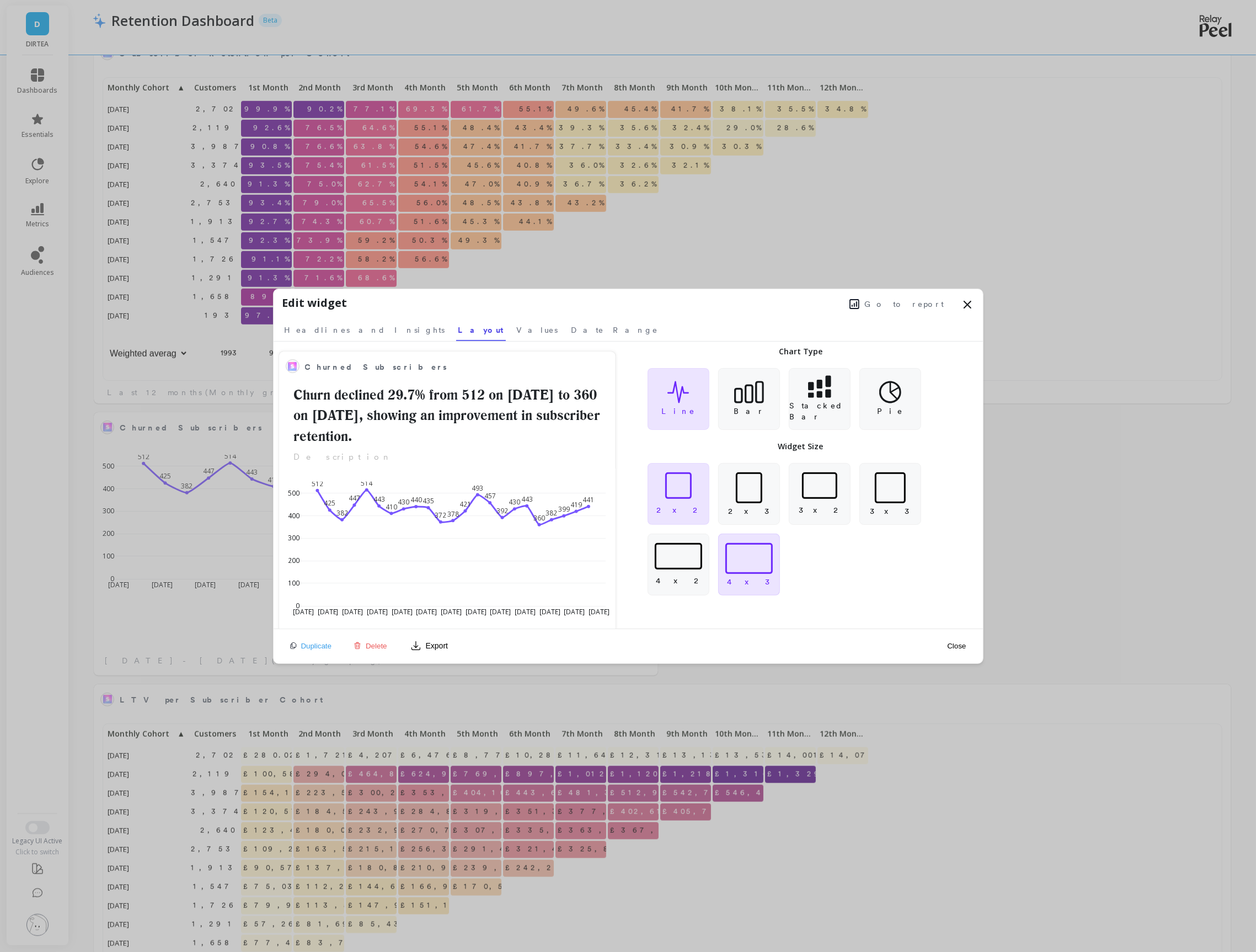
click at [764, 584] on div "4 x 3" at bounding box center [749, 564] width 62 height 62
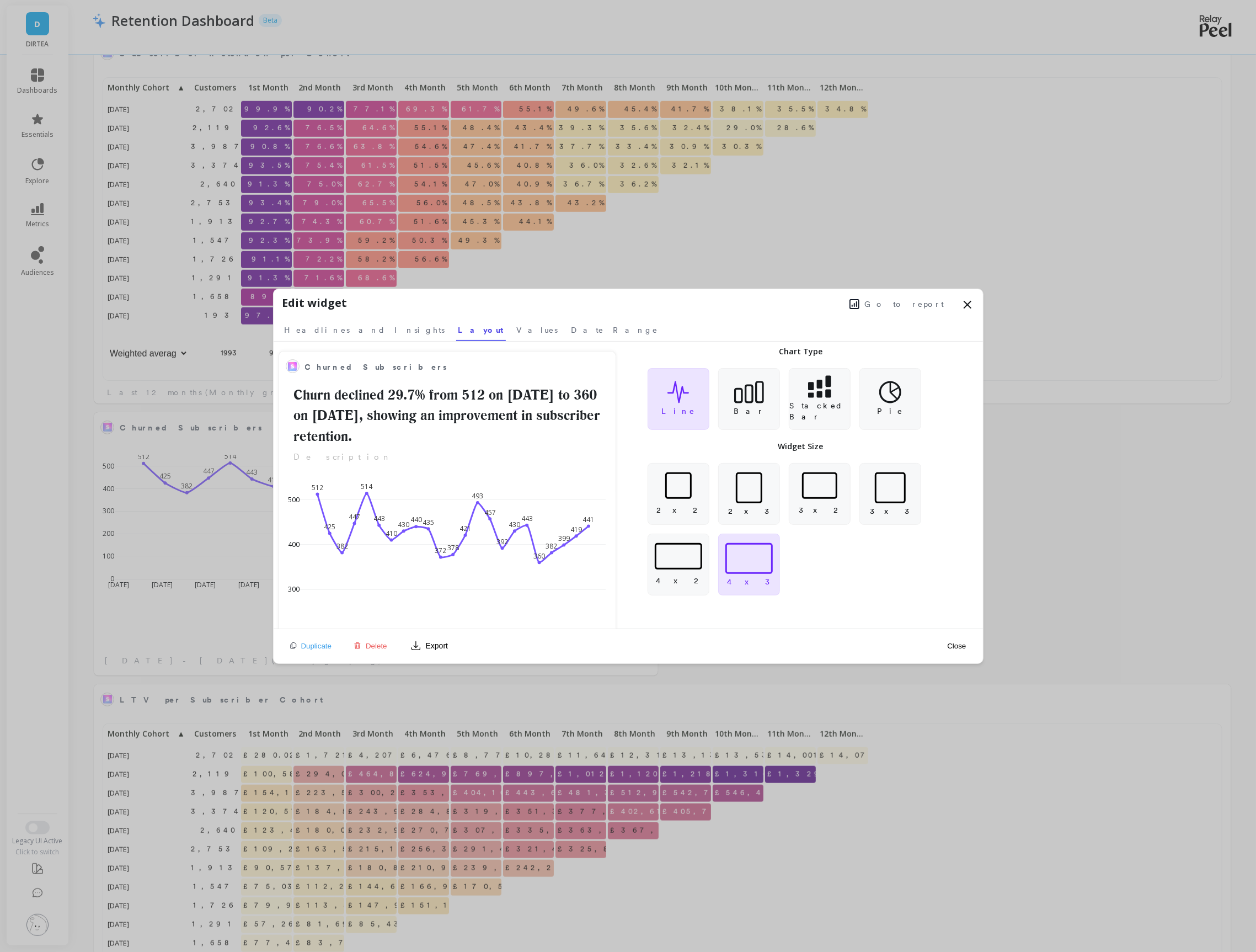
click at [950, 647] on button "Close" at bounding box center [957, 646] width 25 height 9
